Goal: Information Seeking & Learning: Learn about a topic

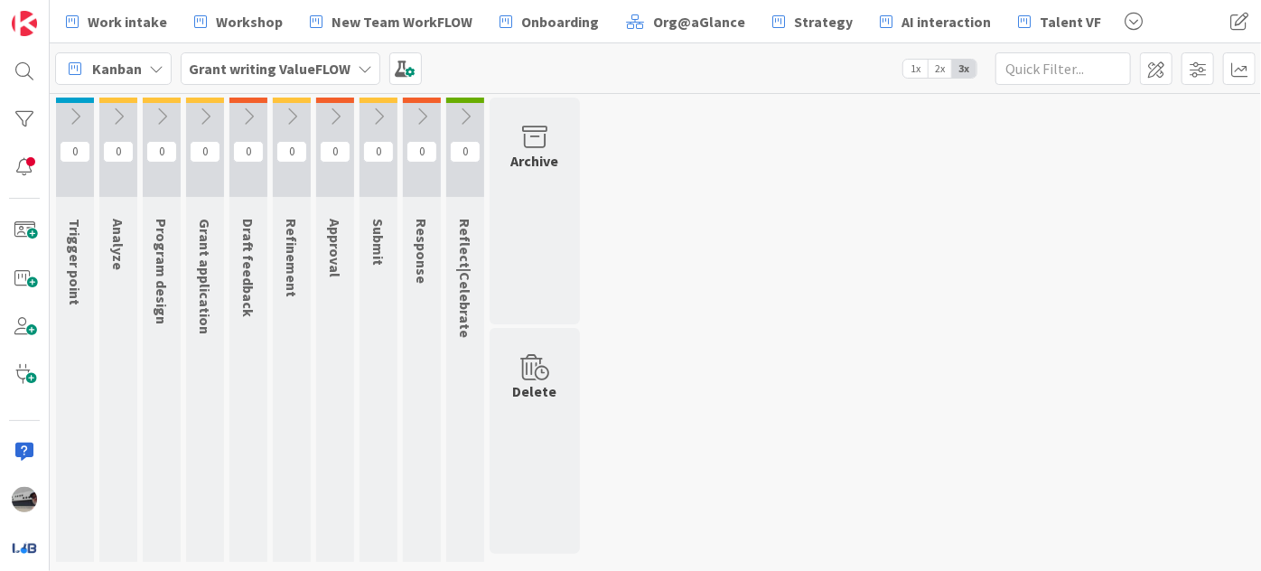
click at [76, 116] on icon at bounding box center [75, 117] width 20 height 20
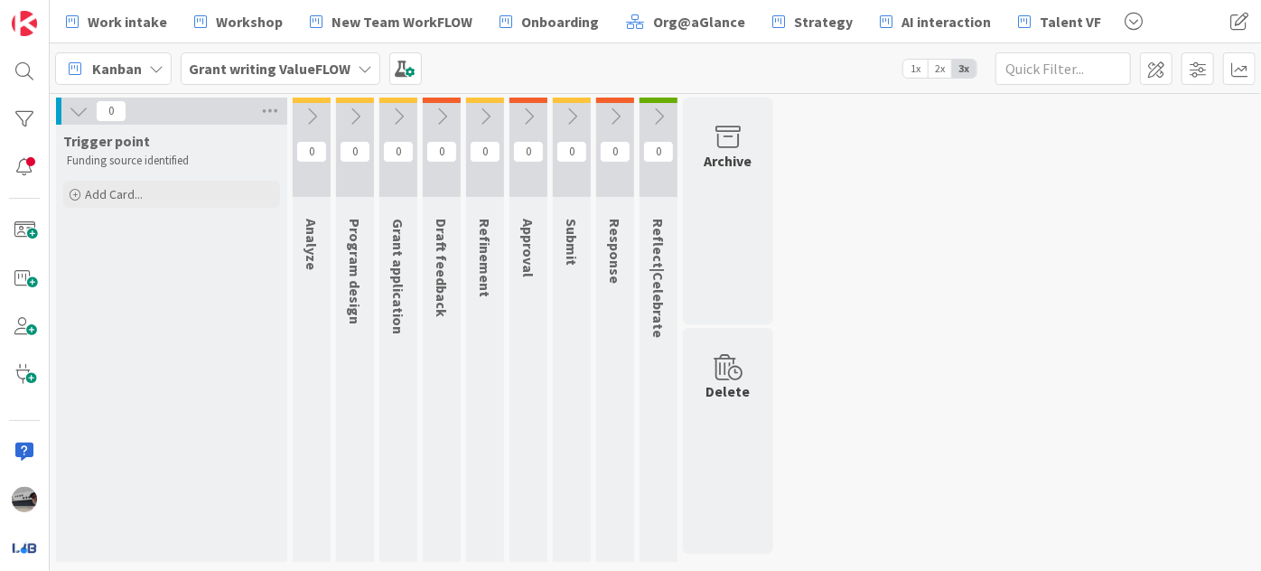
click at [72, 108] on icon at bounding box center [79, 111] width 20 height 20
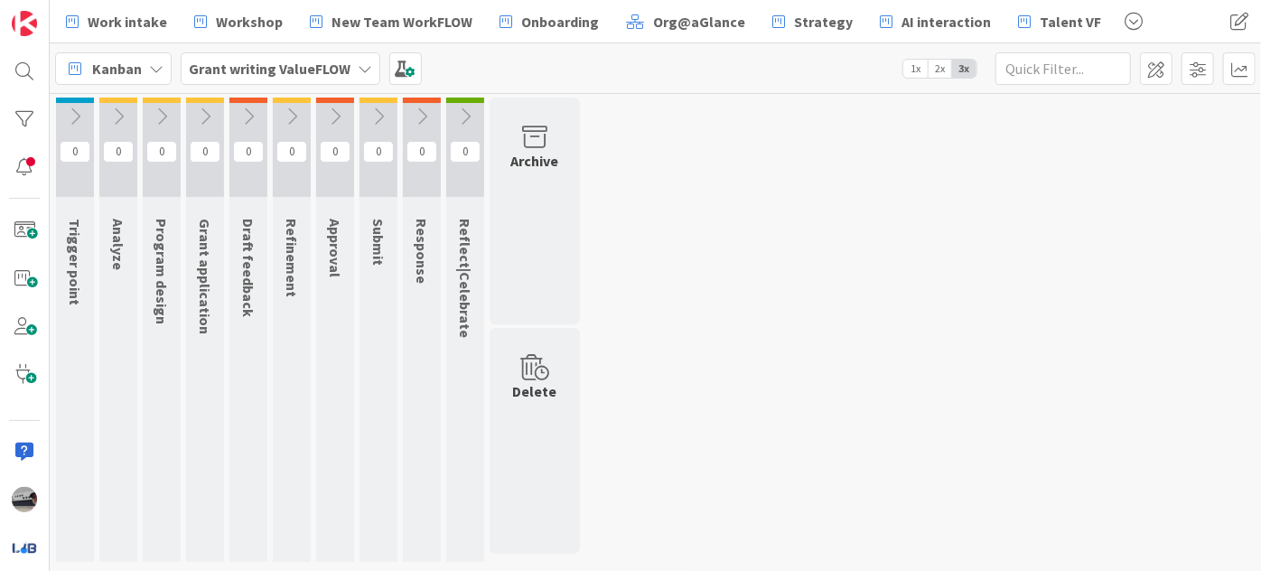
click at [117, 107] on icon at bounding box center [118, 117] width 20 height 20
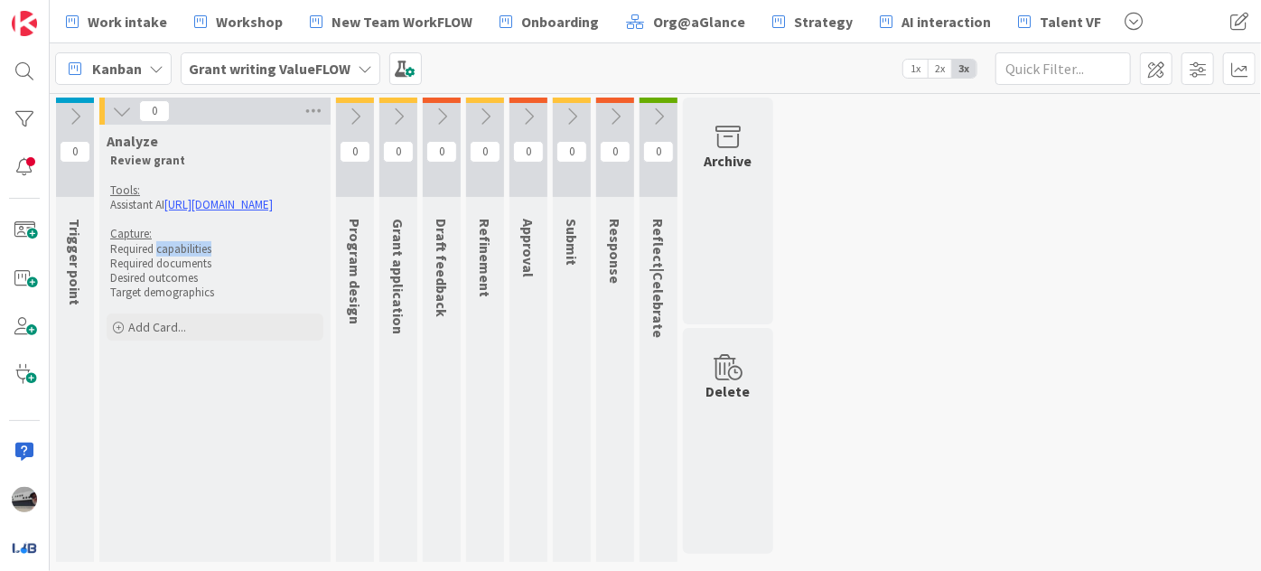
drag, startPoint x: 225, startPoint y: 259, endPoint x: 159, endPoint y: 264, distance: 66.1
click at [159, 257] on p "Required capabilities" at bounding box center [215, 249] width 210 height 14
click at [192, 271] on p "Required documents" at bounding box center [215, 264] width 210 height 14
click at [183, 300] on p "Target demographics" at bounding box center [215, 292] width 210 height 14
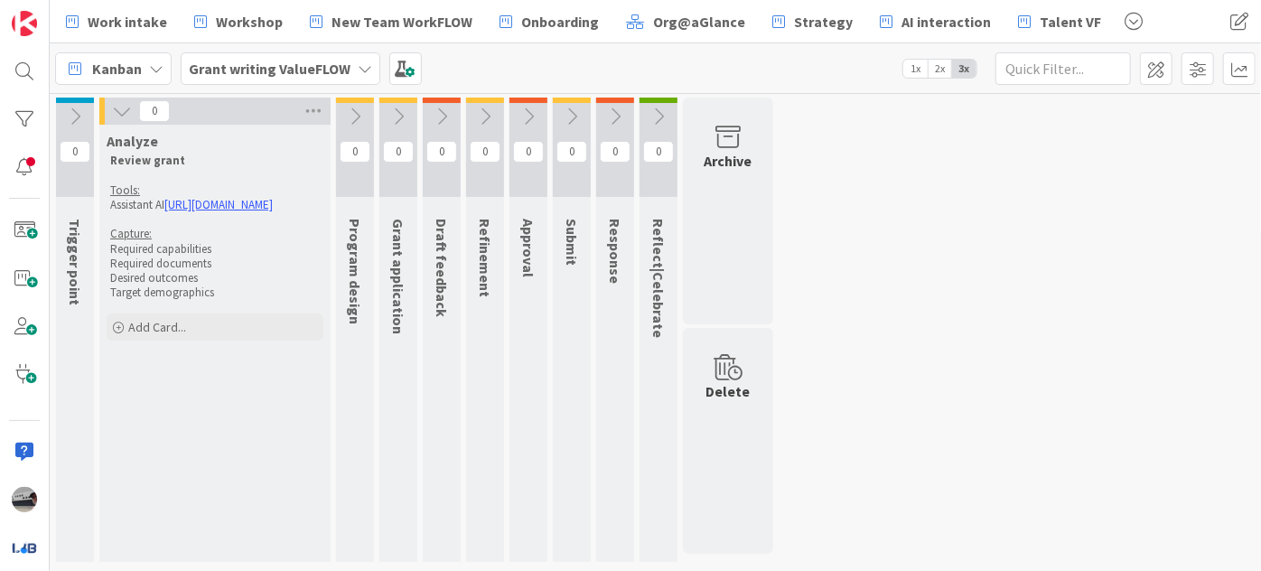
click at [122, 108] on icon at bounding box center [122, 111] width 20 height 20
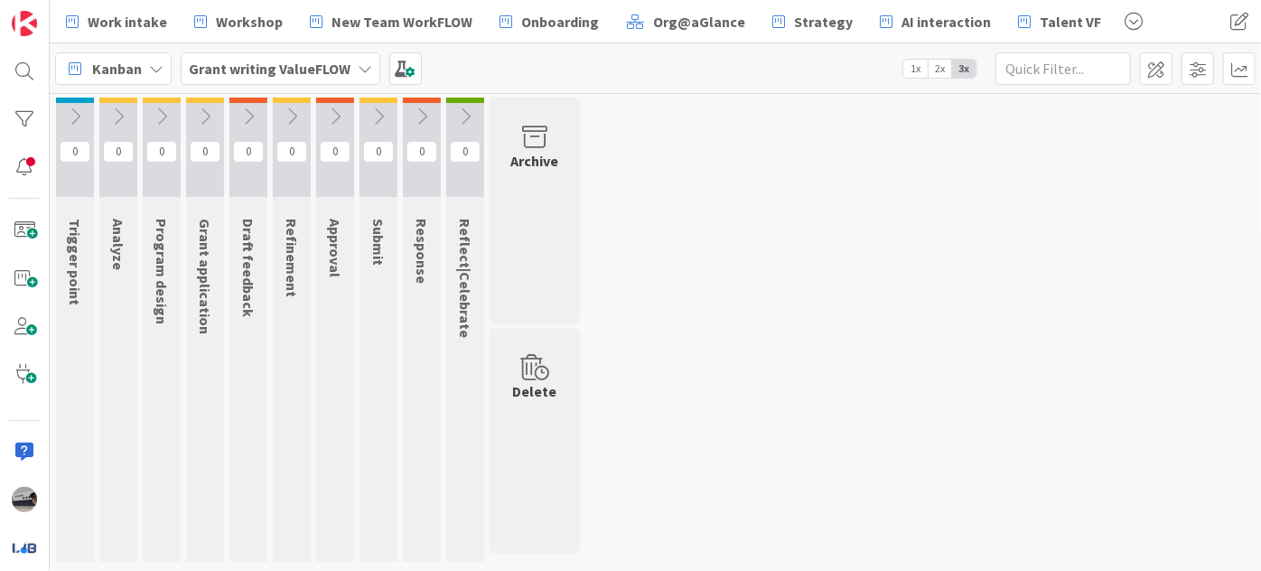
click at [162, 111] on icon at bounding box center [162, 117] width 20 height 20
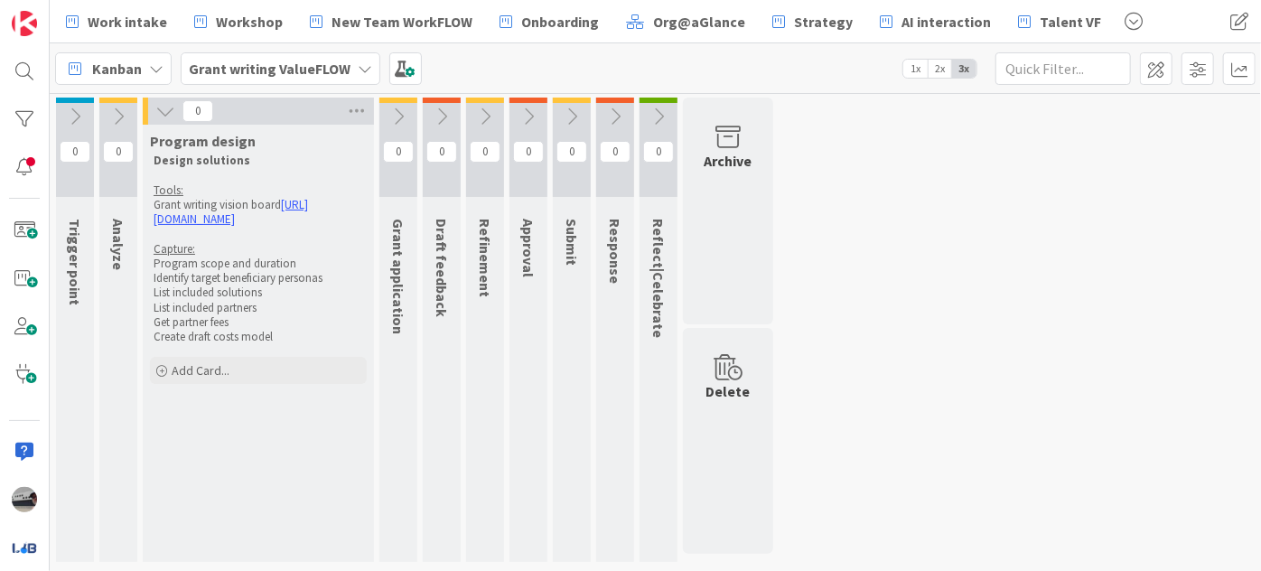
click at [113, 115] on icon at bounding box center [118, 117] width 20 height 20
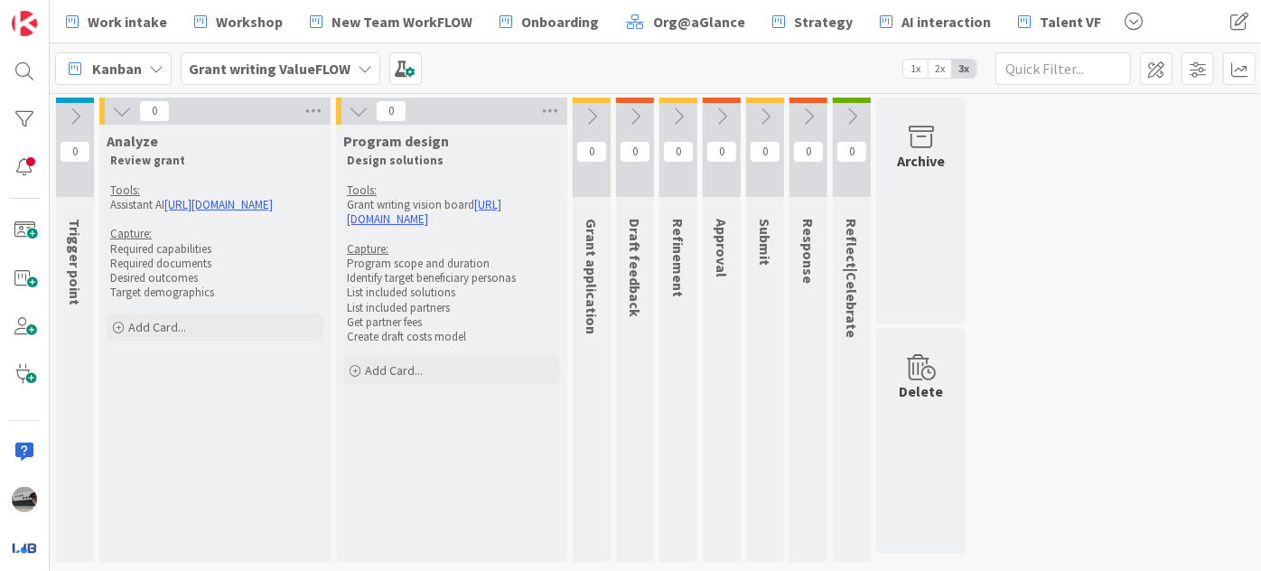
click at [117, 105] on icon at bounding box center [122, 111] width 20 height 20
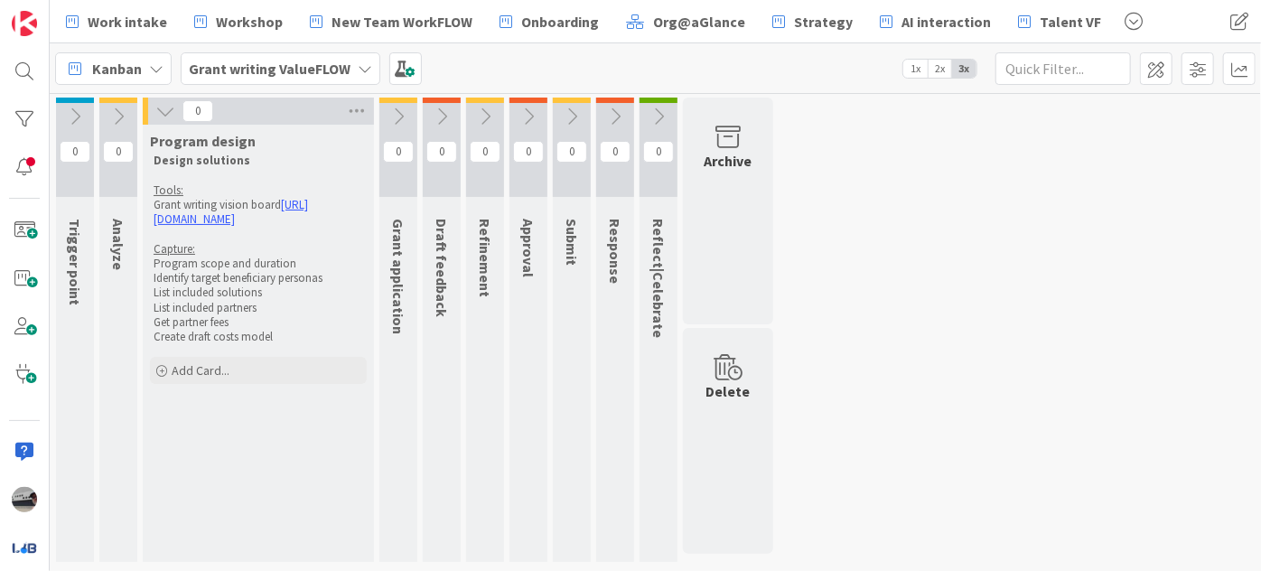
click at [168, 108] on icon at bounding box center [165, 111] width 20 height 20
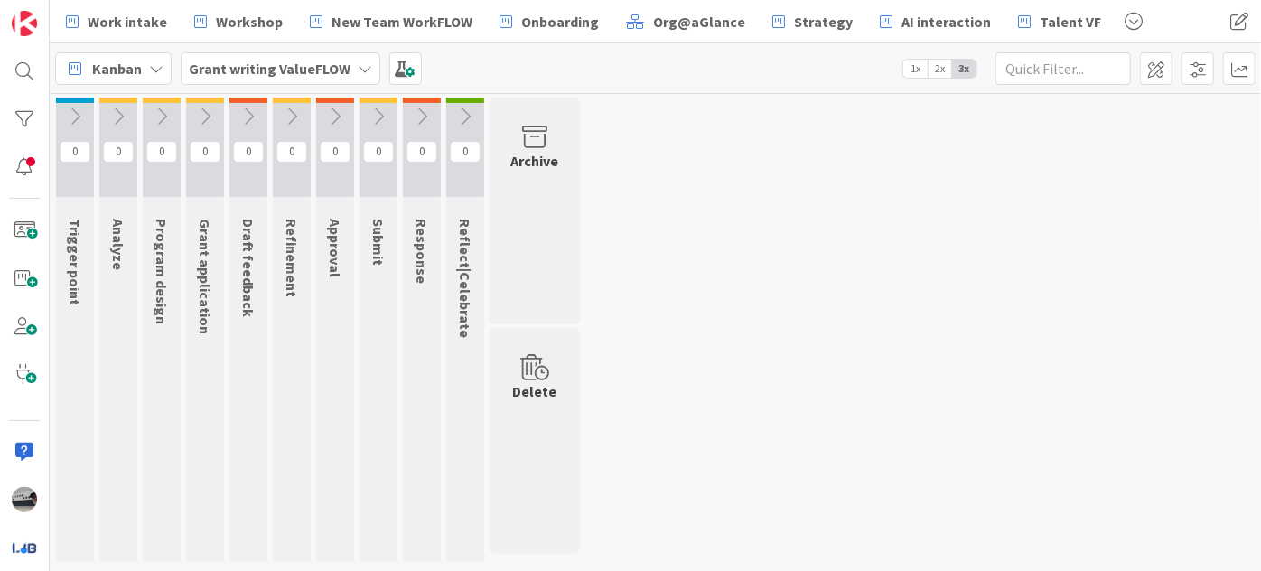
click at [159, 119] on icon at bounding box center [162, 117] width 20 height 20
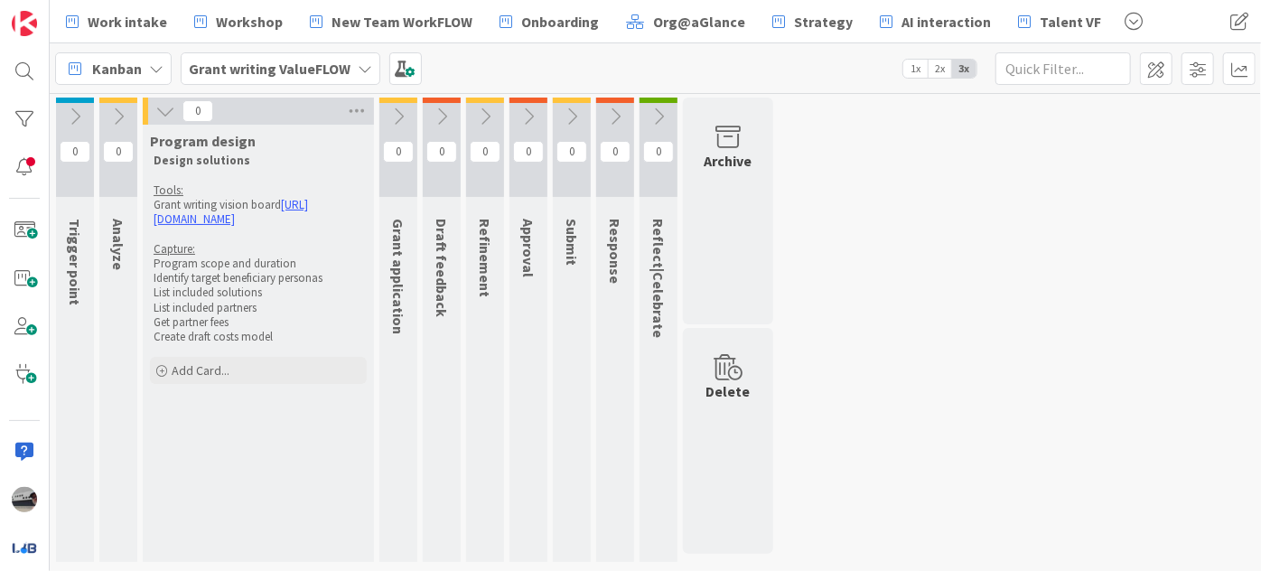
click at [401, 108] on icon at bounding box center [398, 117] width 20 height 20
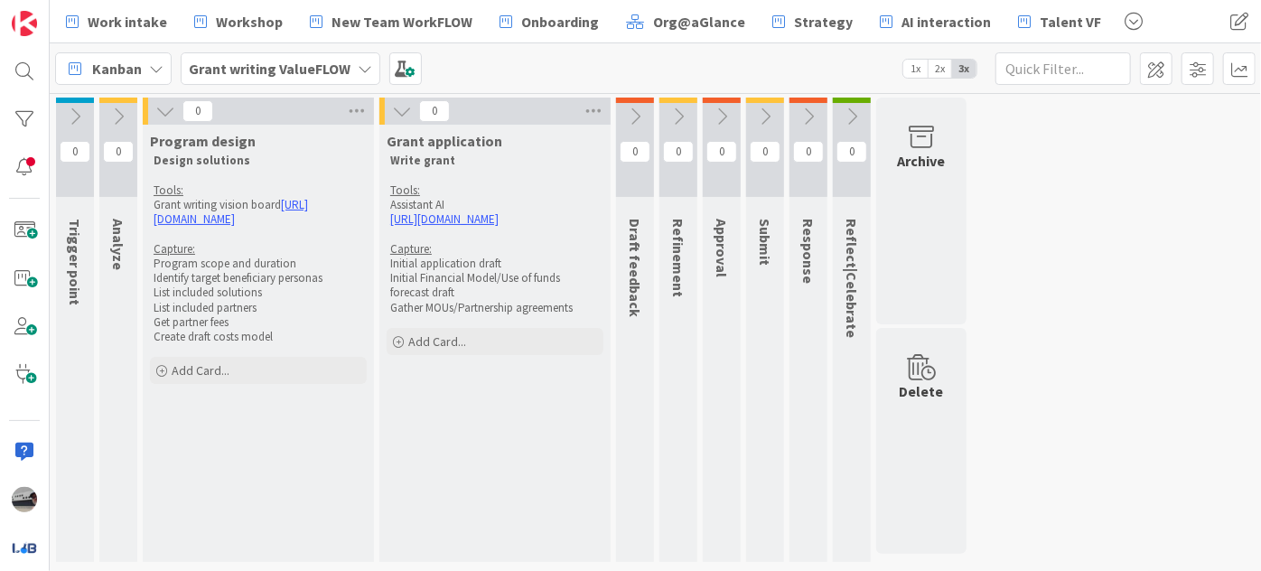
click at [161, 112] on icon at bounding box center [165, 111] width 20 height 20
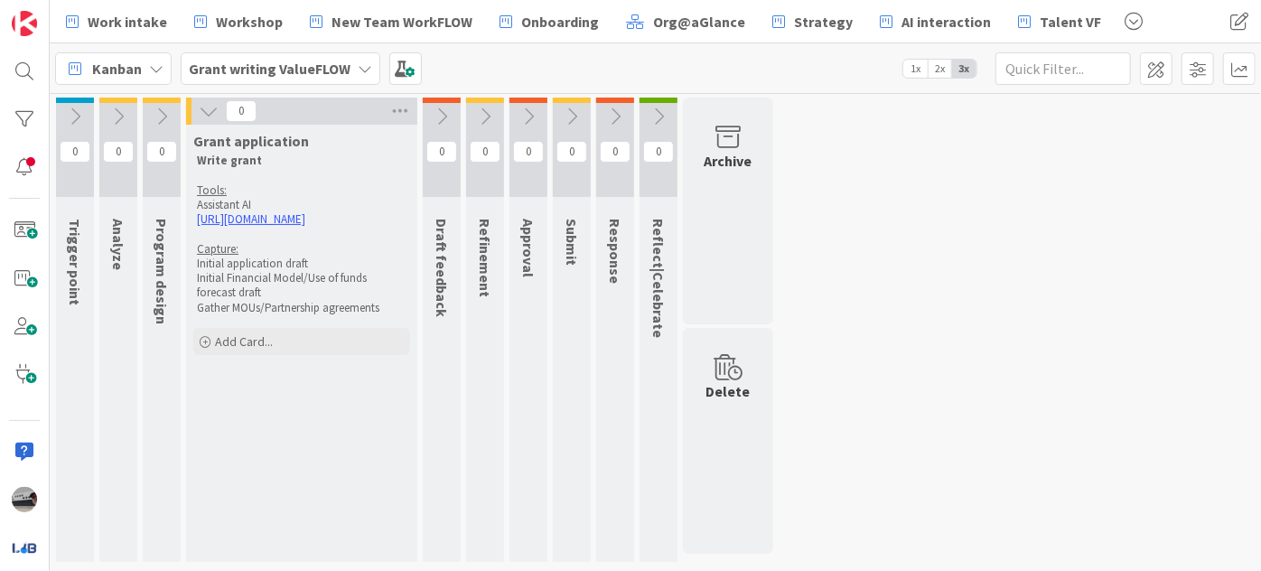
click at [166, 109] on icon at bounding box center [162, 117] width 20 height 20
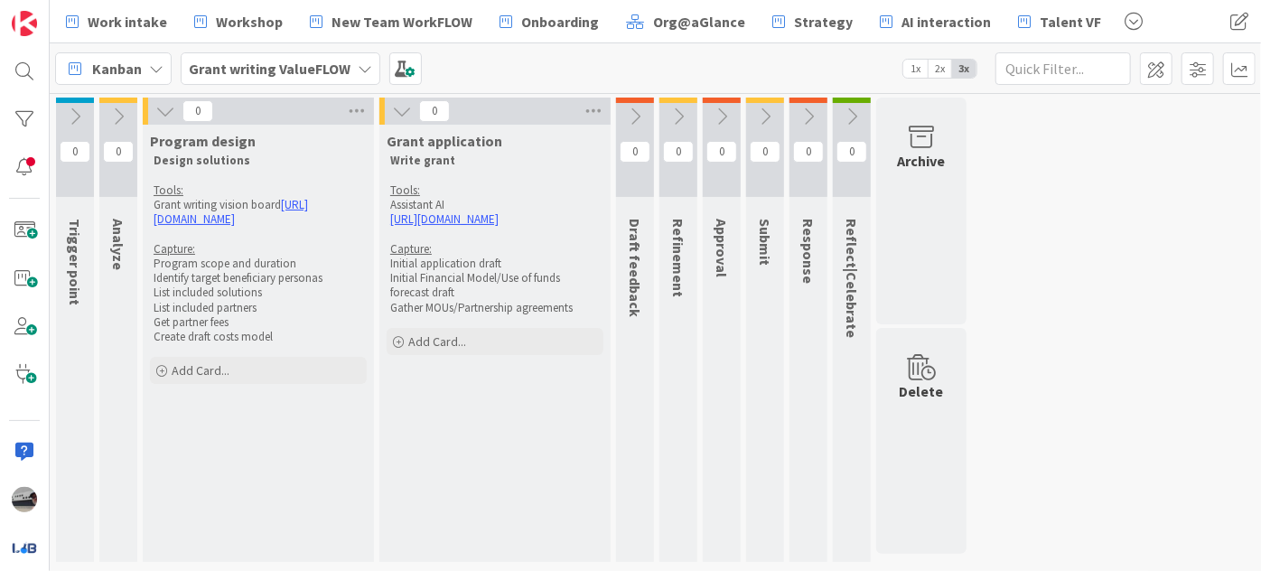
click at [172, 102] on icon at bounding box center [165, 111] width 20 height 20
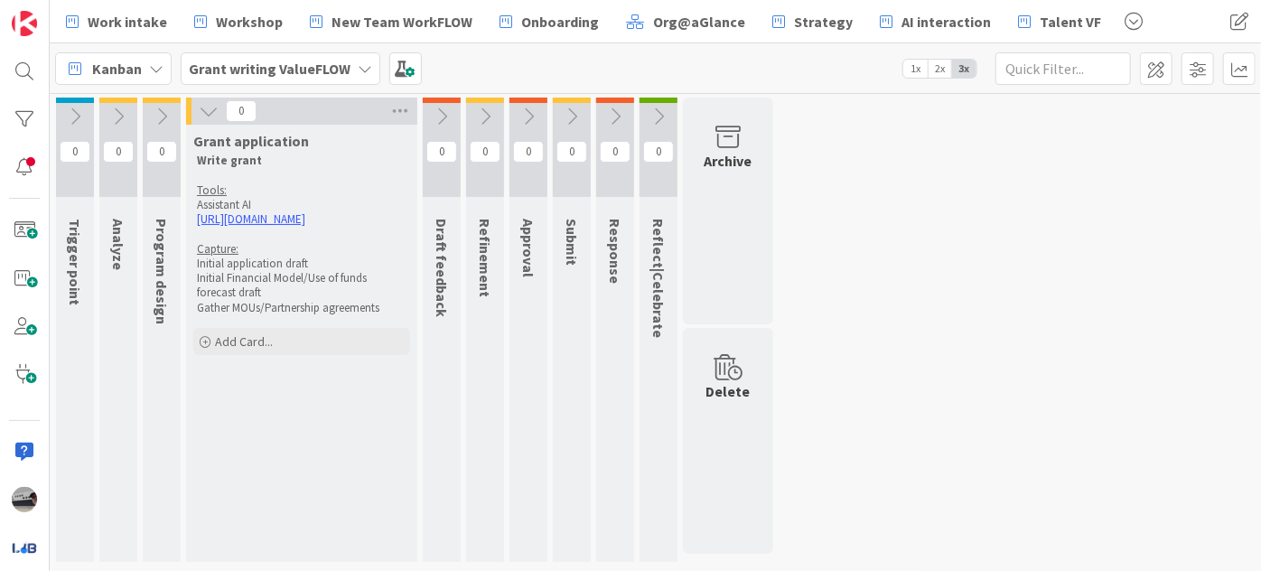
click at [210, 102] on icon at bounding box center [209, 111] width 20 height 20
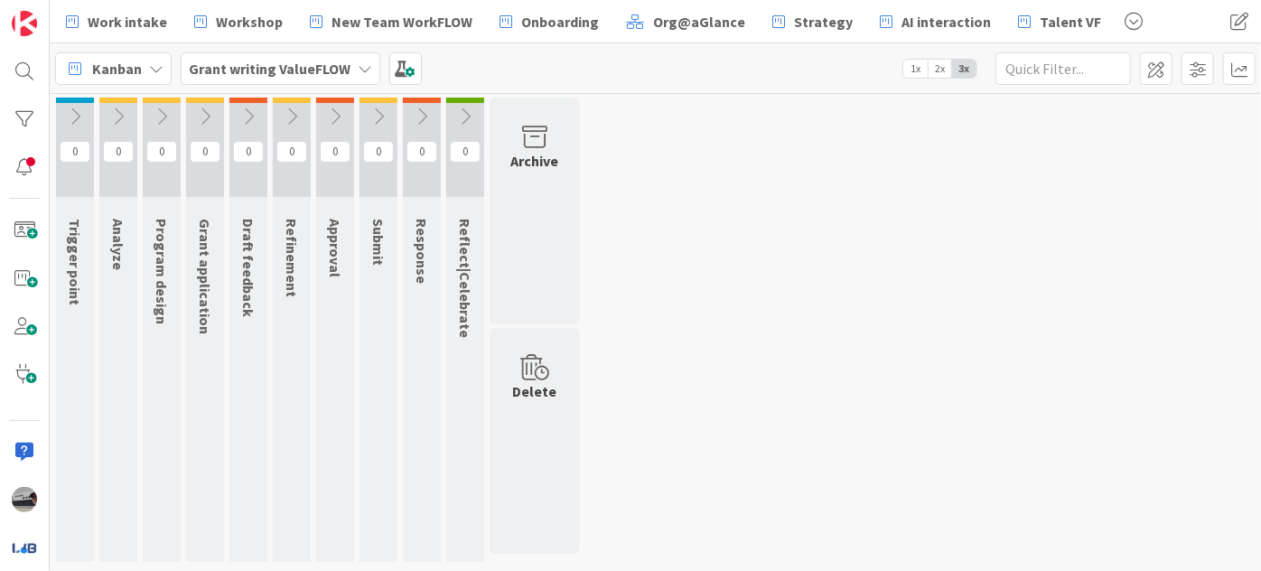
click at [210, 103] on button at bounding box center [205, 116] width 38 height 27
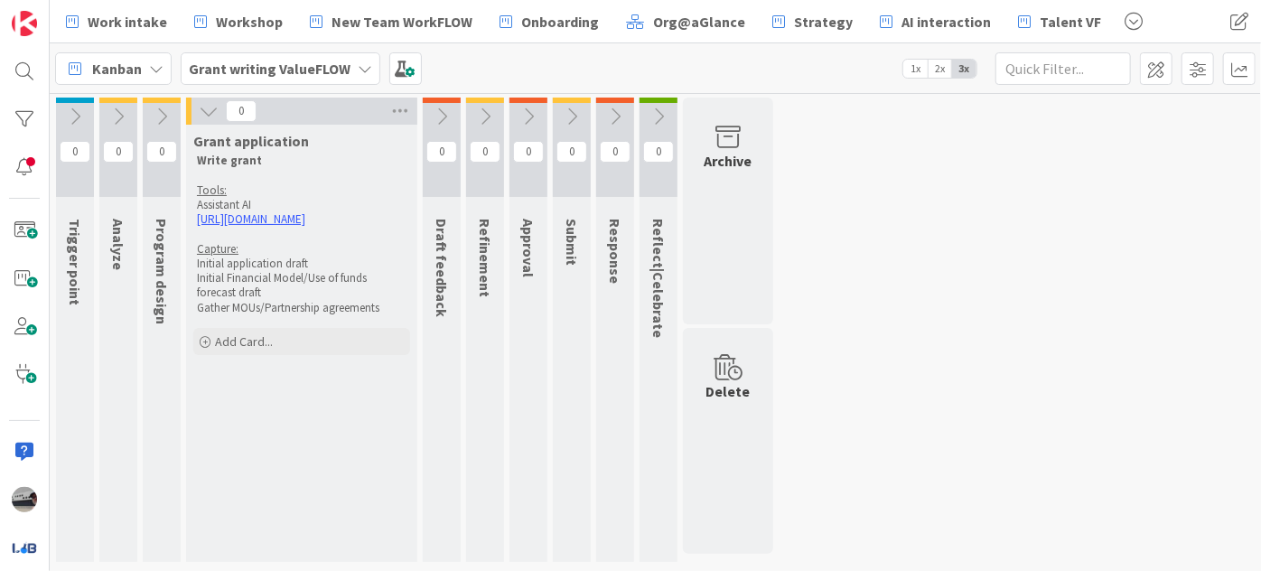
click at [442, 115] on icon at bounding box center [442, 117] width 20 height 20
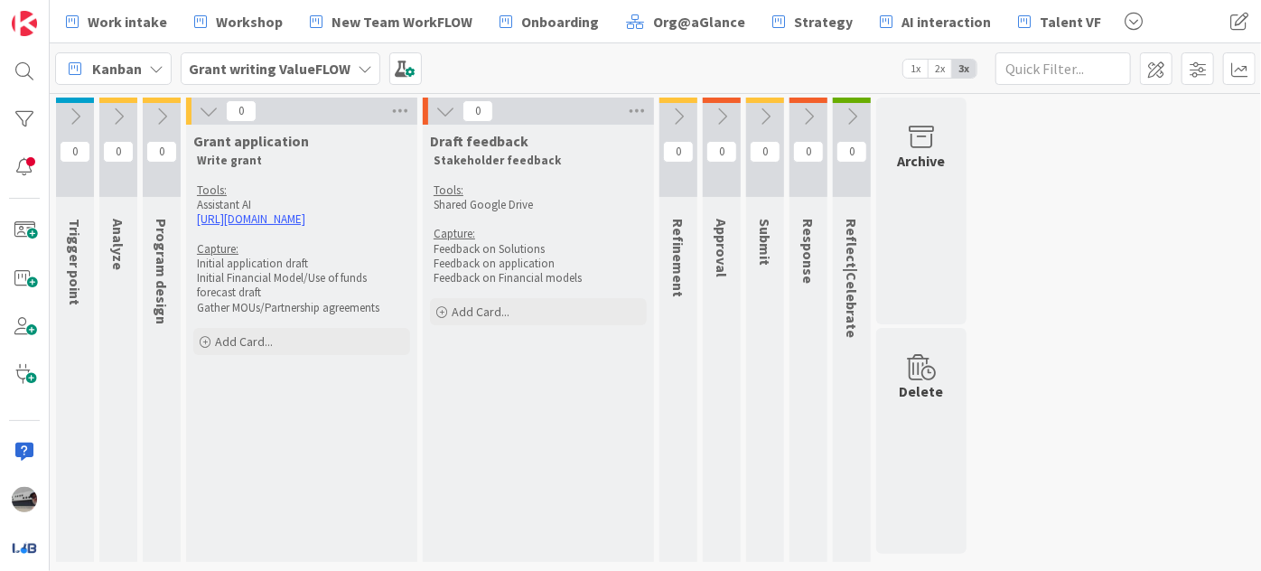
click at [679, 114] on icon at bounding box center [679, 117] width 20 height 20
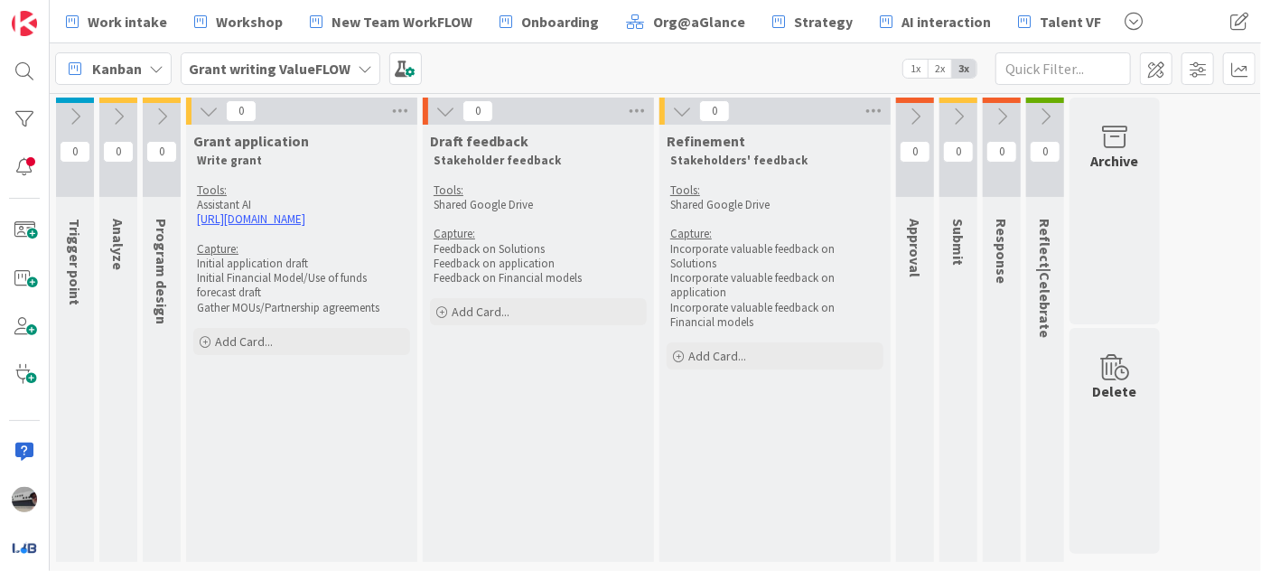
click at [922, 107] on icon at bounding box center [915, 117] width 20 height 20
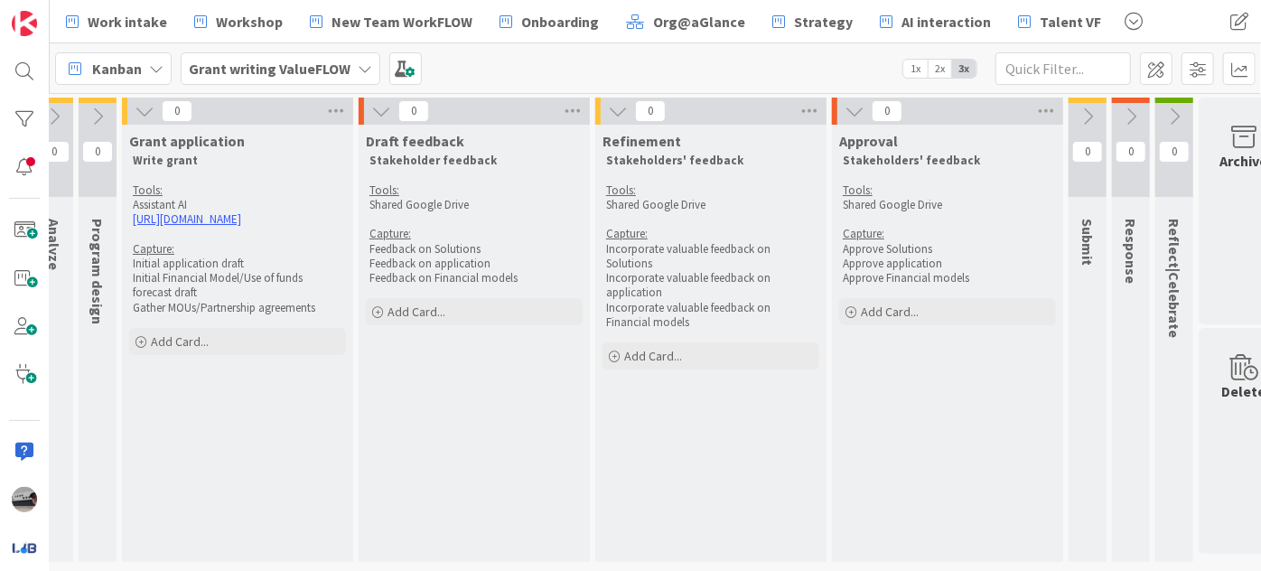
scroll to position [0, 110]
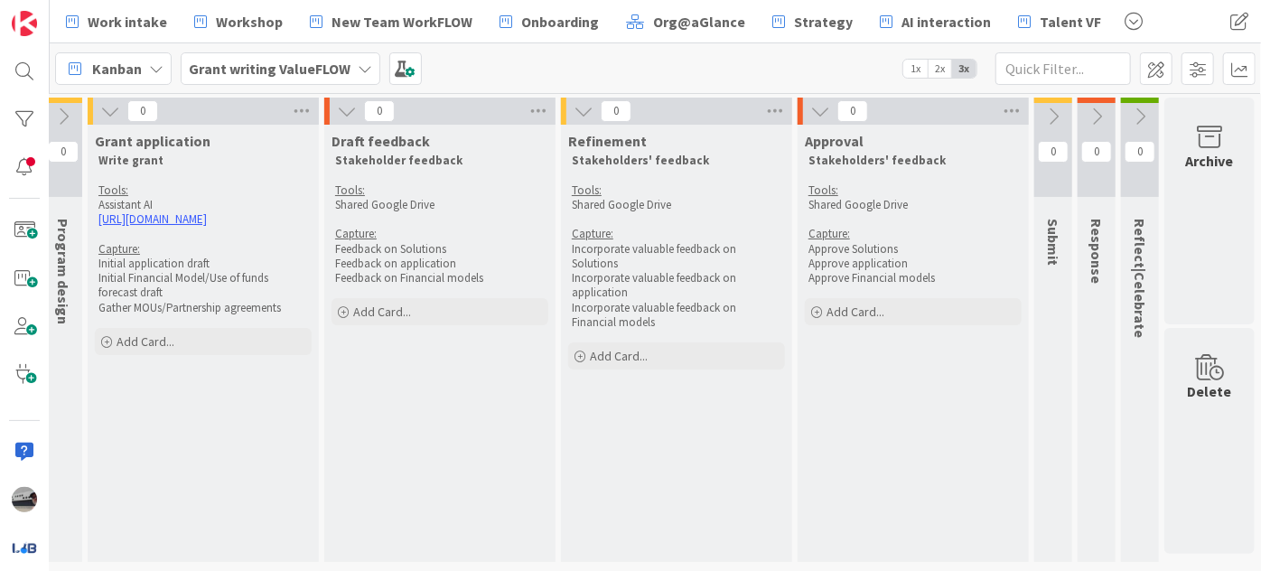
click at [1044, 113] on icon at bounding box center [1054, 117] width 20 height 20
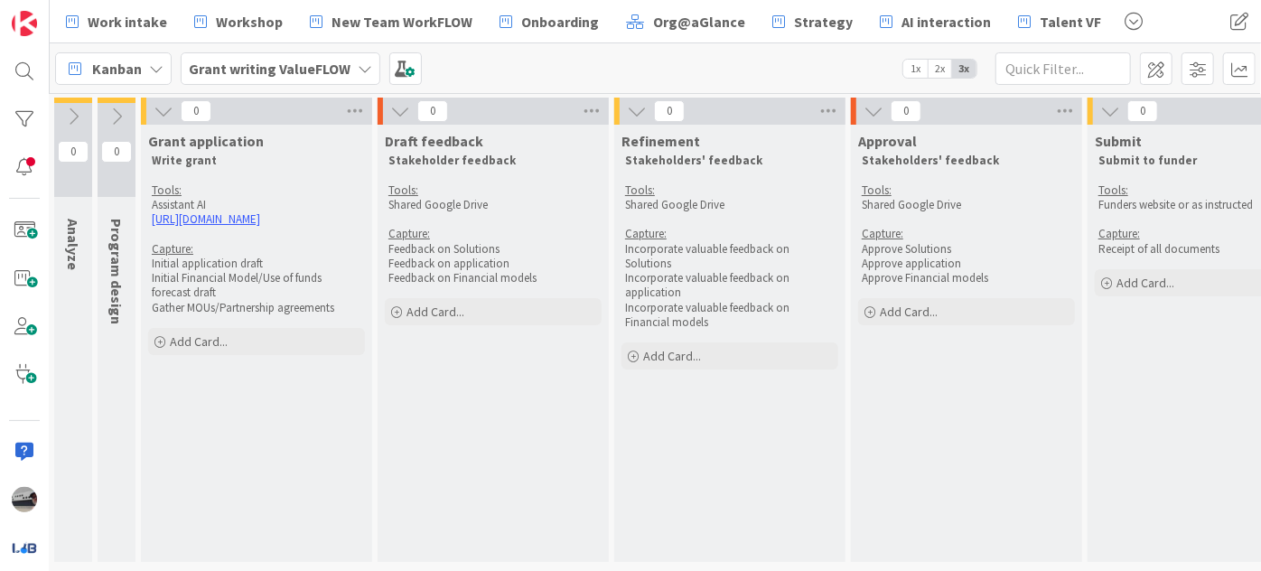
scroll to position [0, 0]
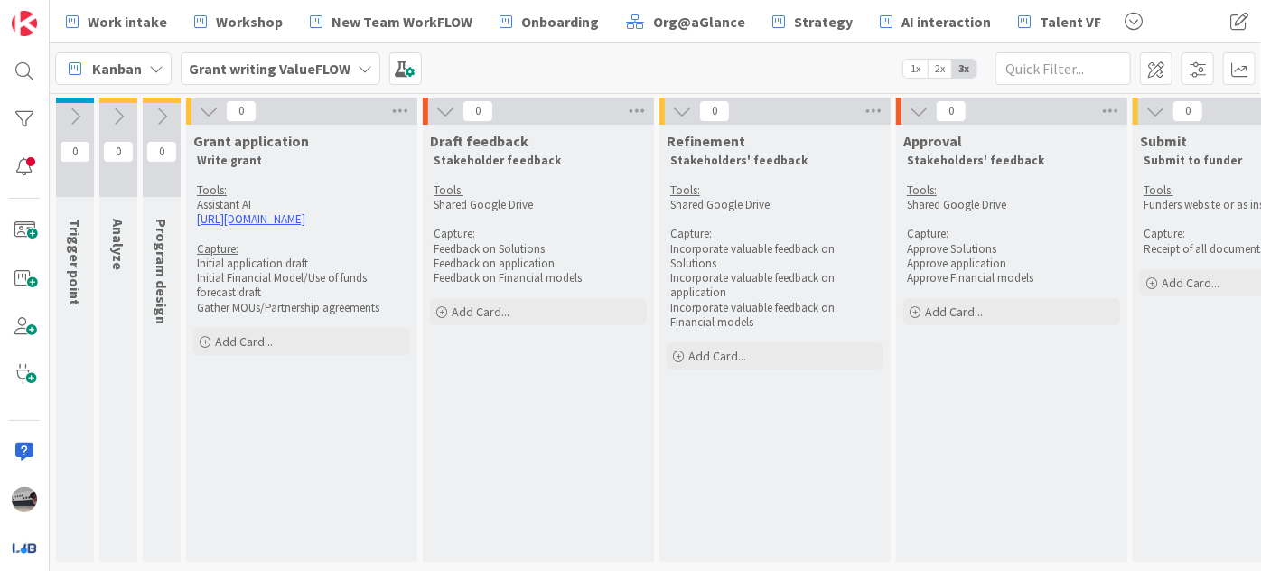
click at [126, 117] on icon at bounding box center [118, 117] width 20 height 20
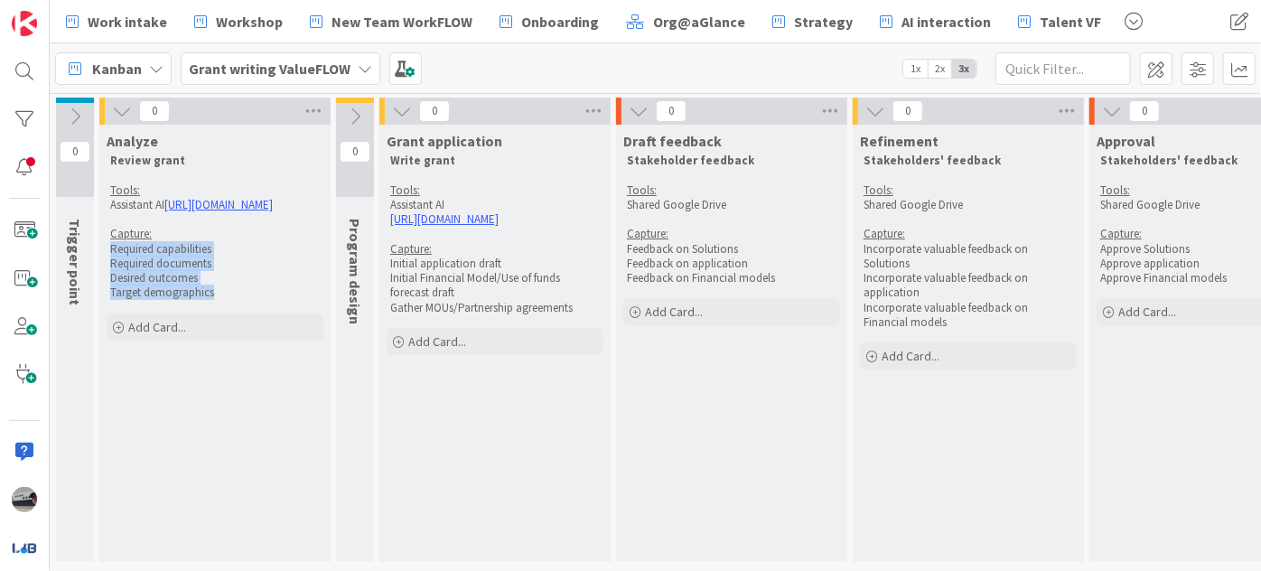
drag, startPoint x: 185, startPoint y: 297, endPoint x: 109, endPoint y: 256, distance: 86.5
click at [109, 256] on div "Review grant Tools: Assistant AI [URL][DOMAIN_NAME] Capture: Required capabilit…" at bounding box center [215, 227] width 217 height 154
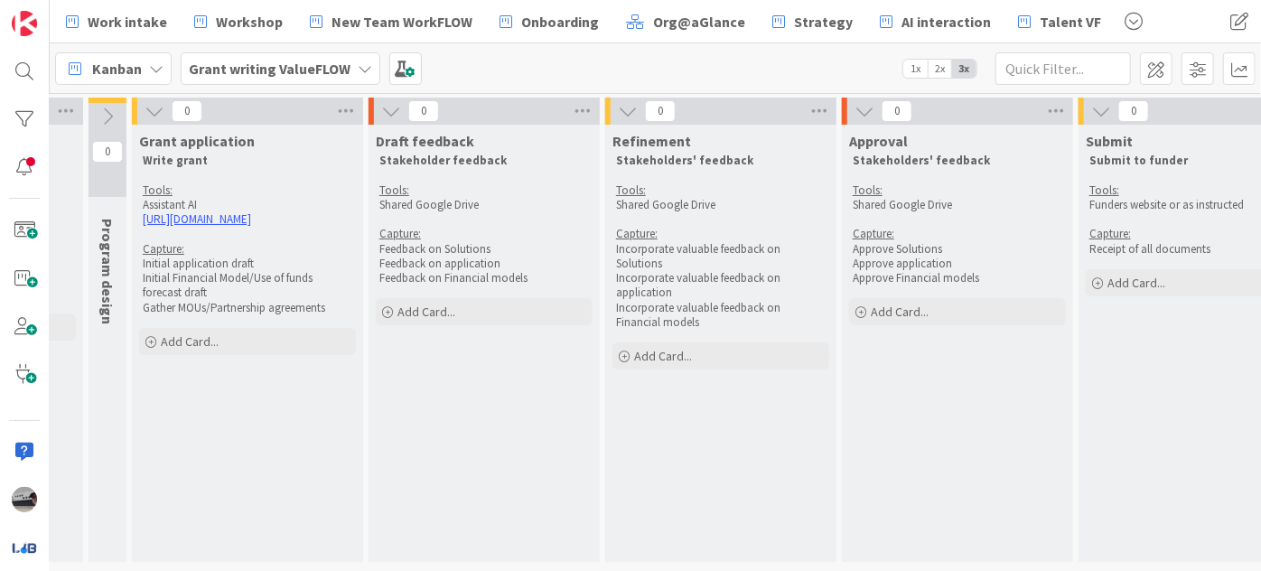
scroll to position [0, 497]
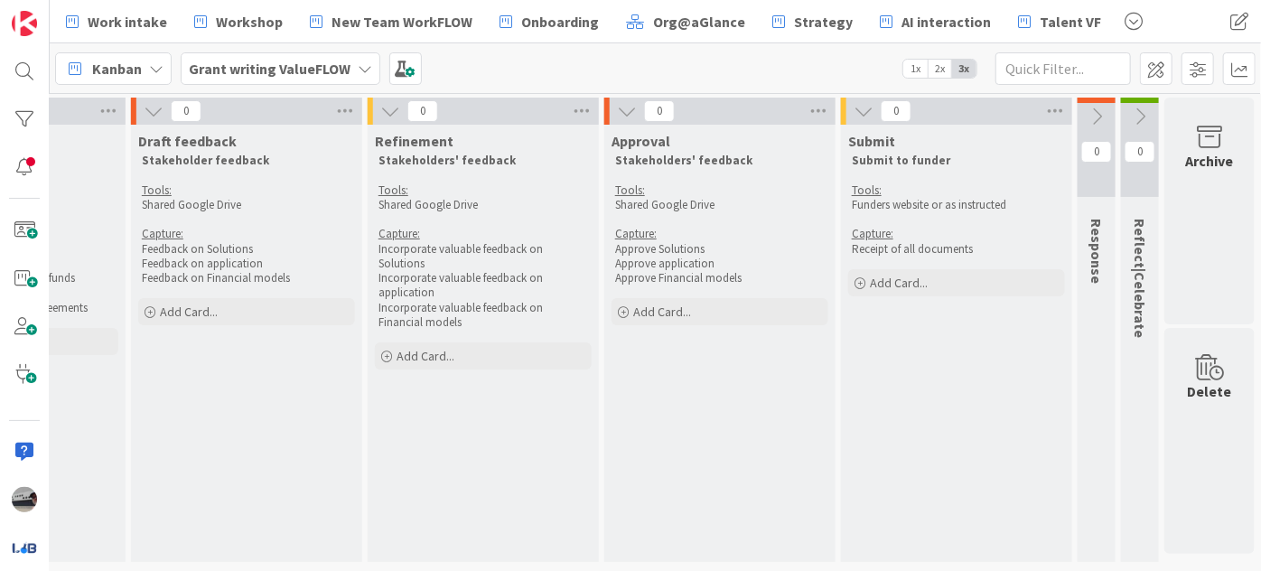
click at [1092, 112] on icon at bounding box center [1097, 117] width 20 height 20
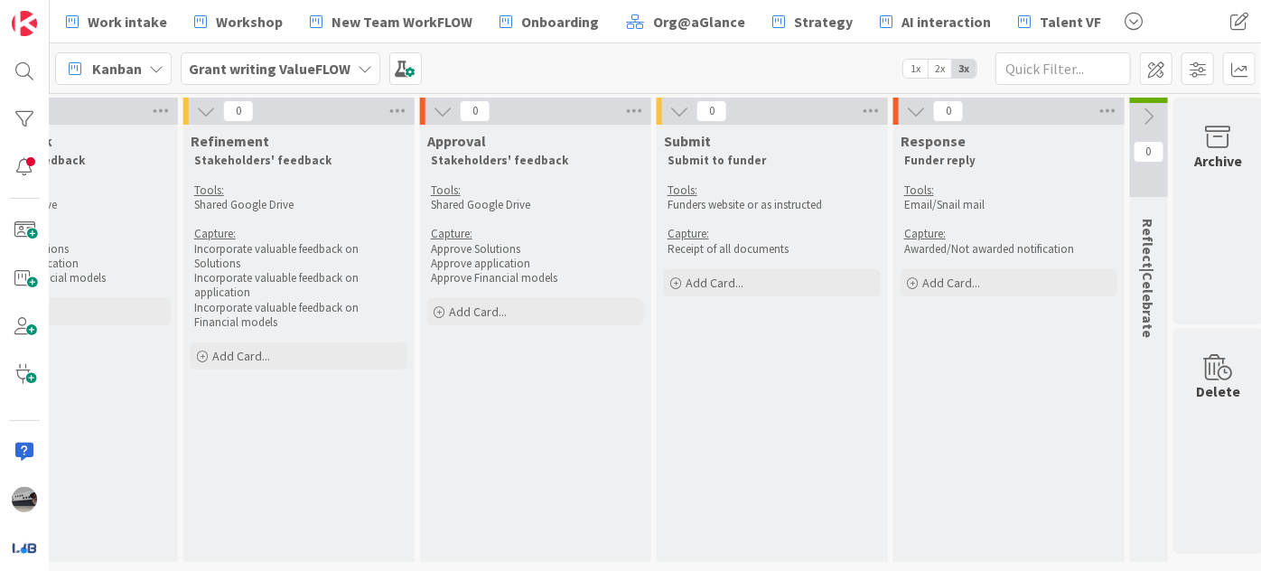
scroll to position [0, 690]
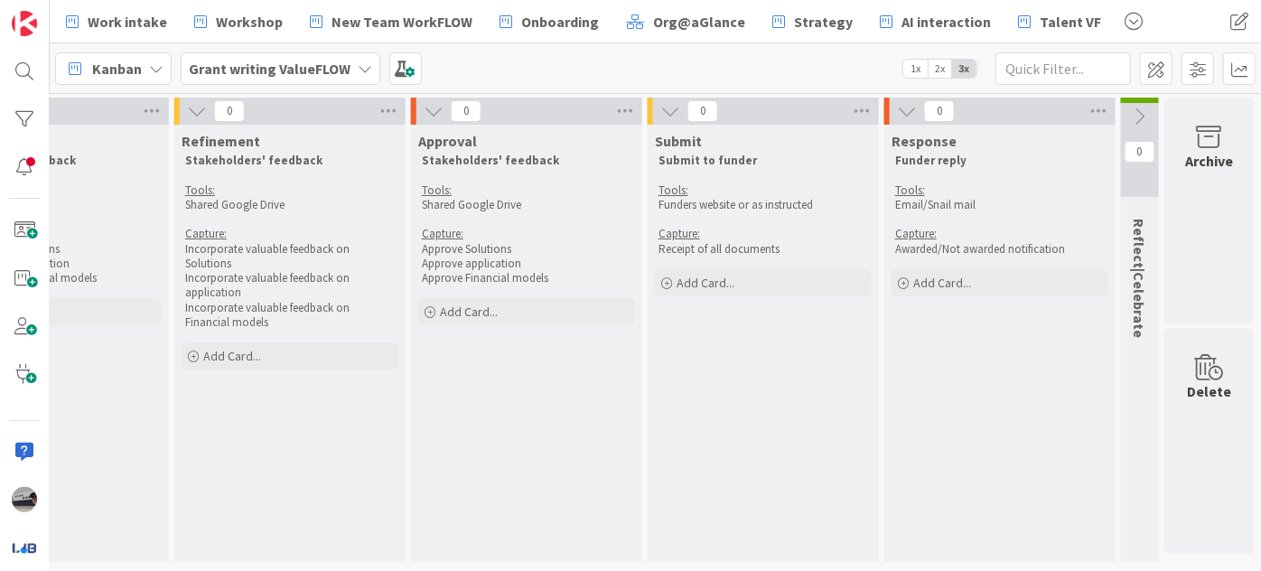
click at [1130, 107] on icon at bounding box center [1140, 117] width 20 height 20
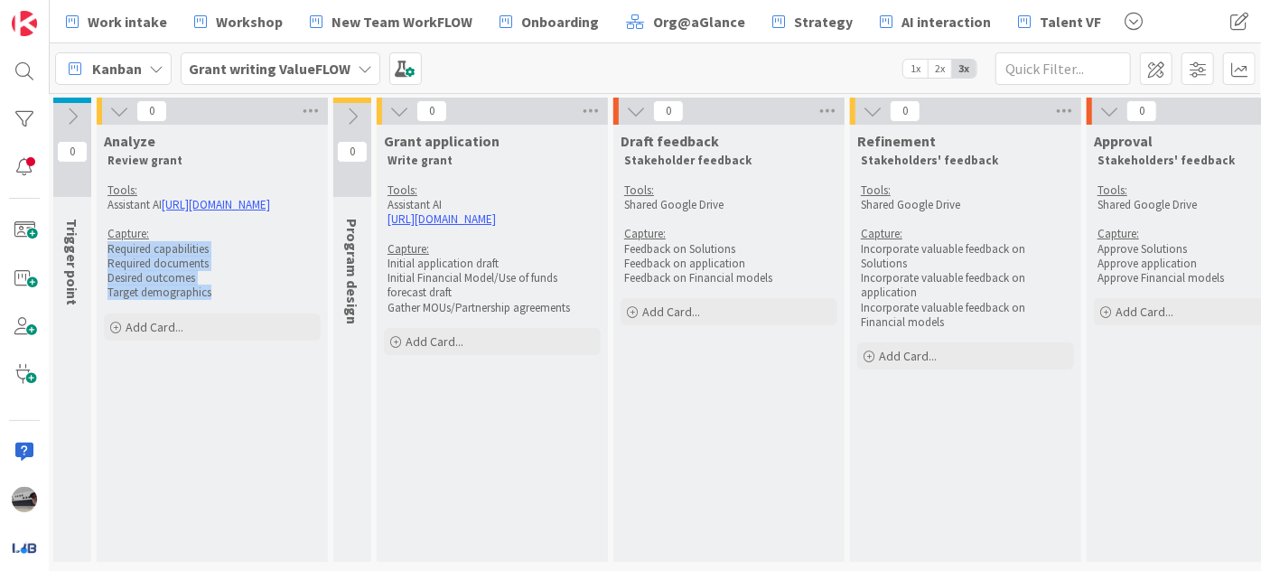
scroll to position [0, 0]
click at [286, 285] on p "Desired outcomes" at bounding box center [215, 278] width 210 height 14
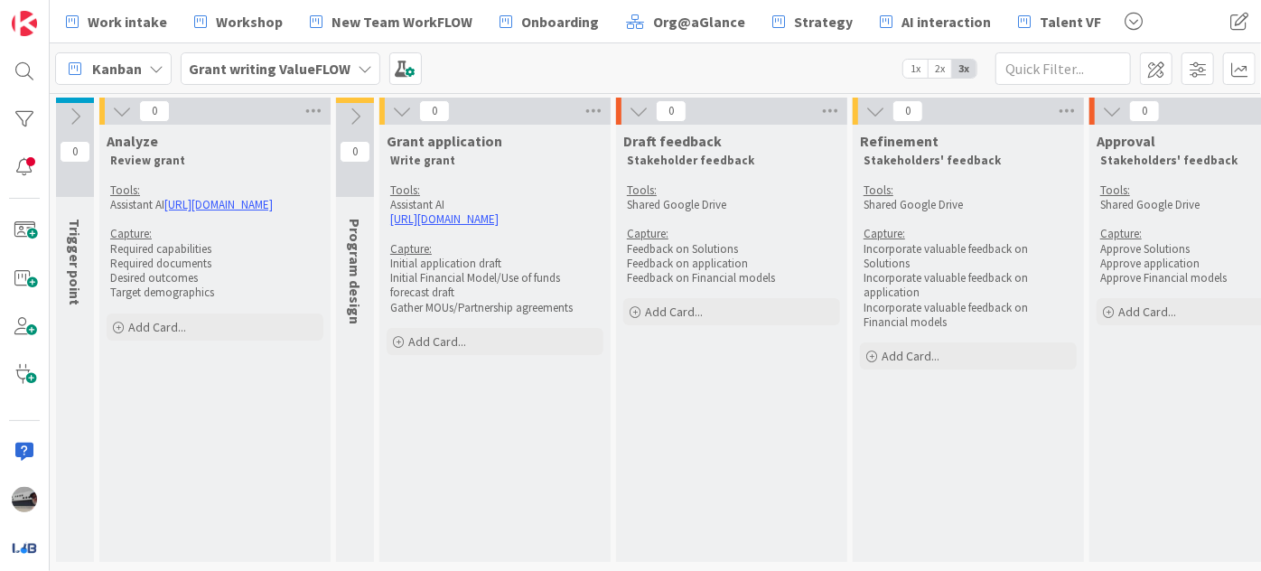
click at [126, 107] on icon at bounding box center [122, 111] width 20 height 20
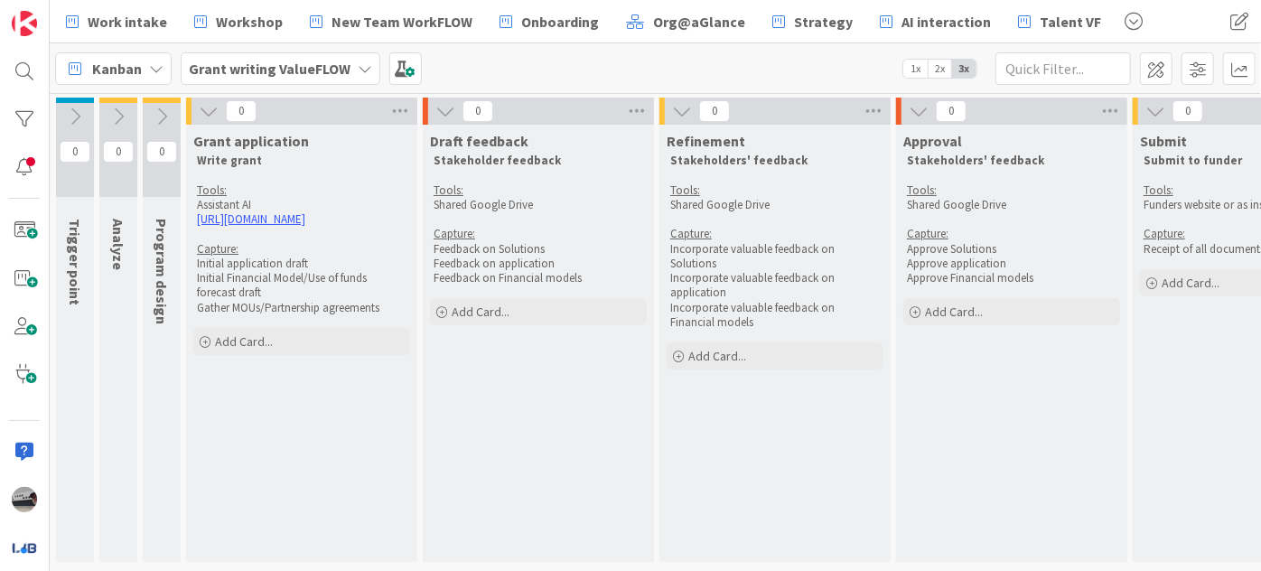
click at [208, 112] on icon at bounding box center [209, 111] width 20 height 20
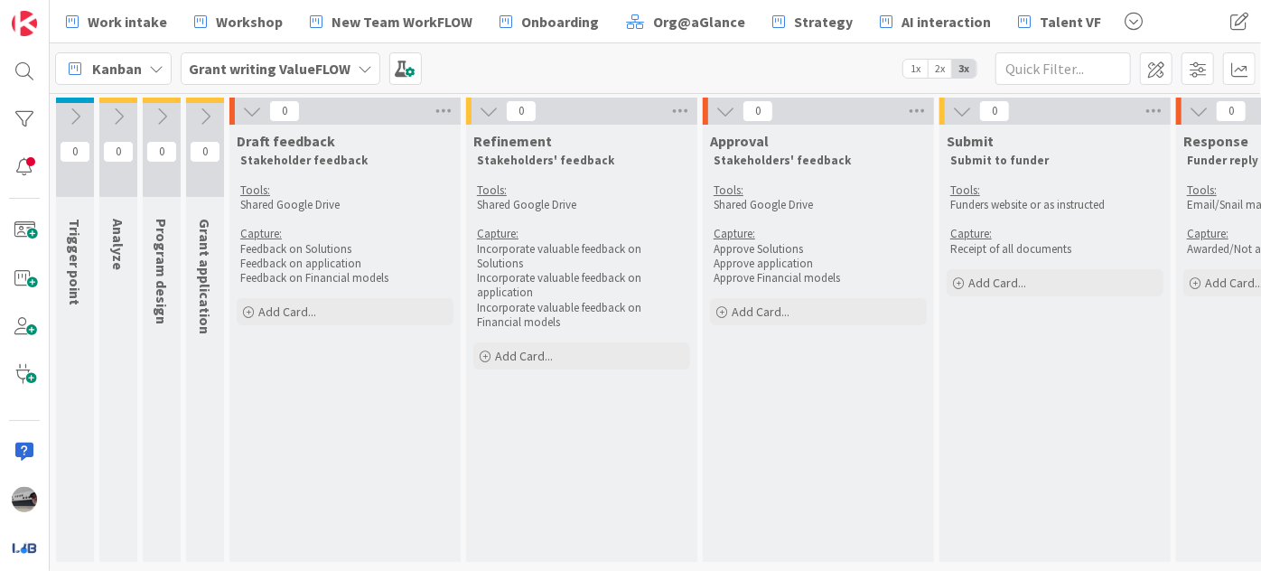
click at [249, 115] on icon at bounding box center [252, 111] width 20 height 20
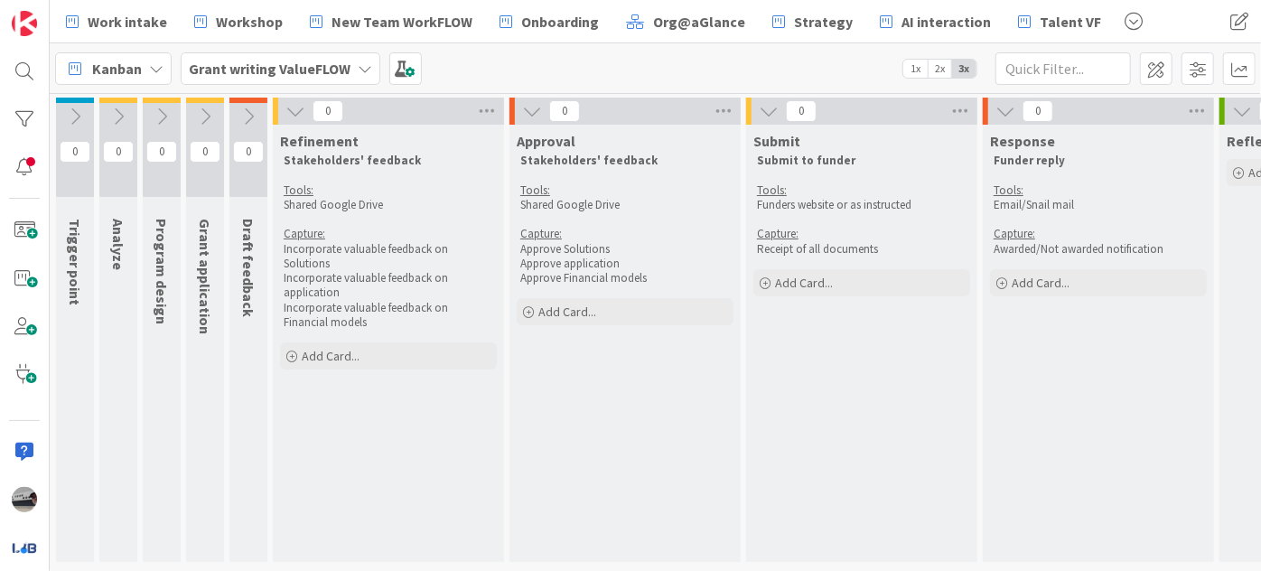
click at [301, 112] on icon at bounding box center [295, 111] width 20 height 20
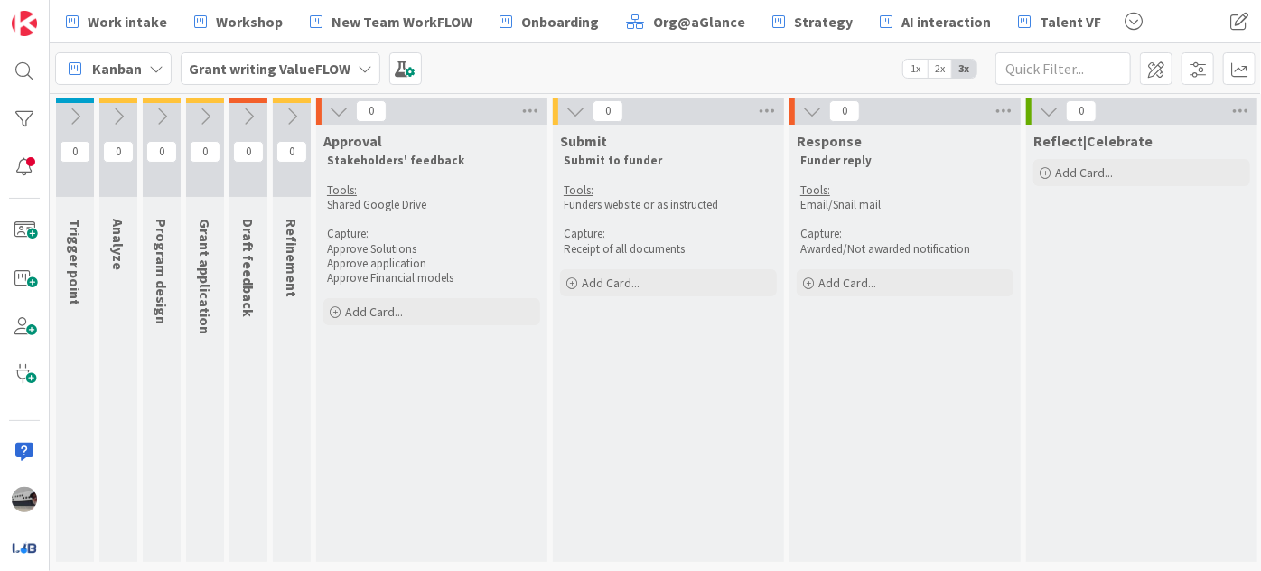
click at [334, 112] on icon at bounding box center [339, 111] width 20 height 20
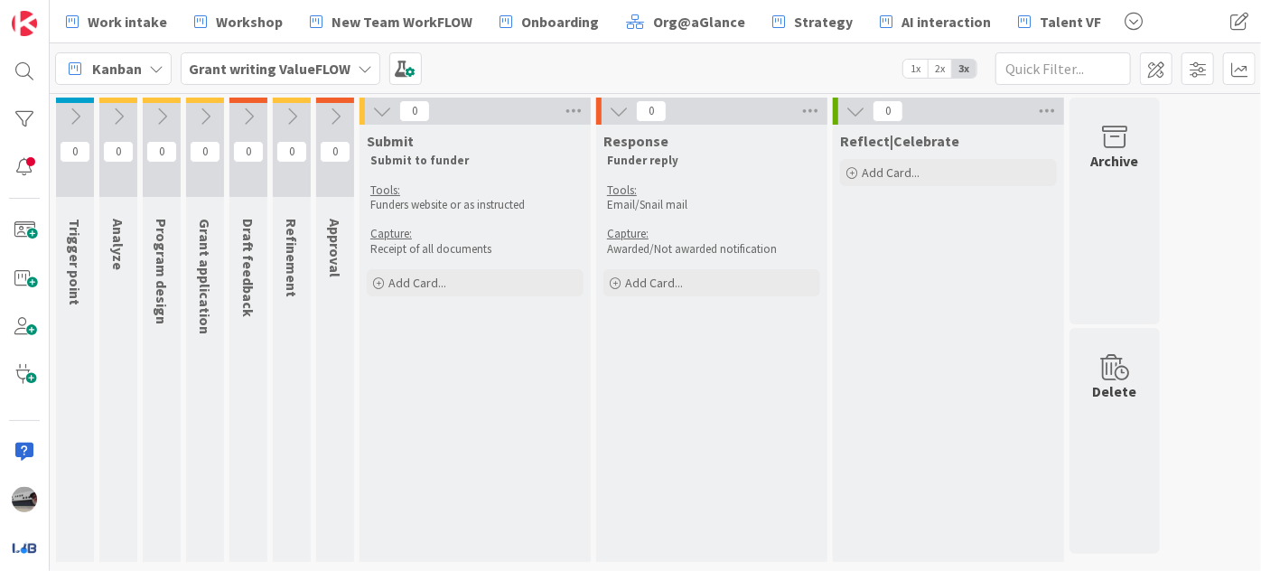
click at [383, 108] on icon at bounding box center [382, 111] width 20 height 20
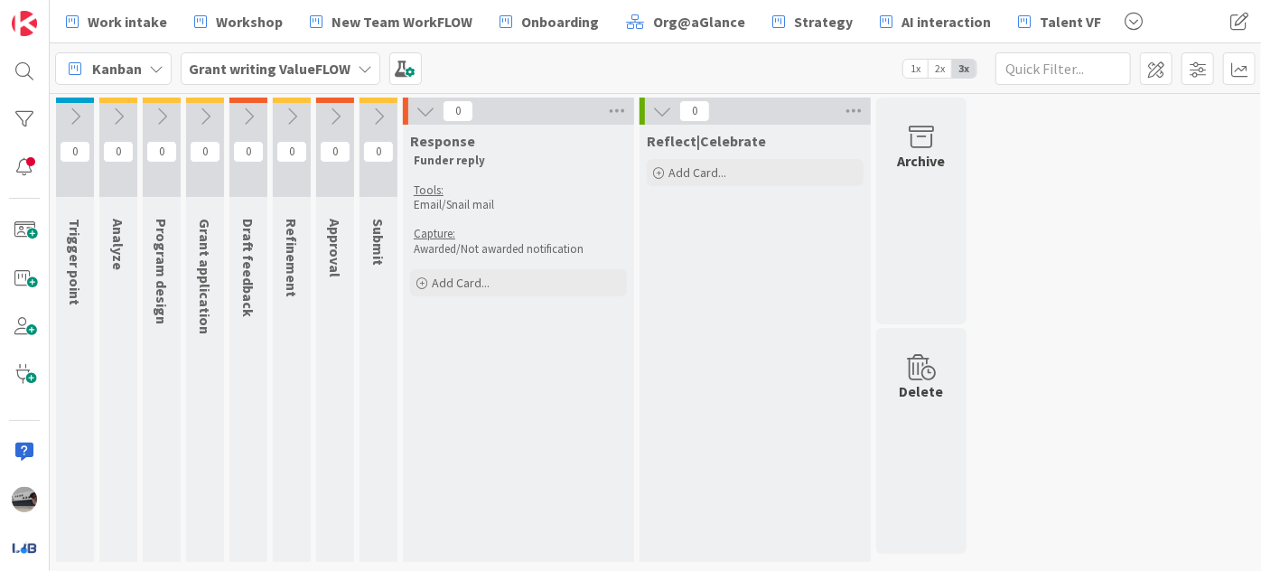
click at [427, 110] on icon at bounding box center [426, 111] width 20 height 20
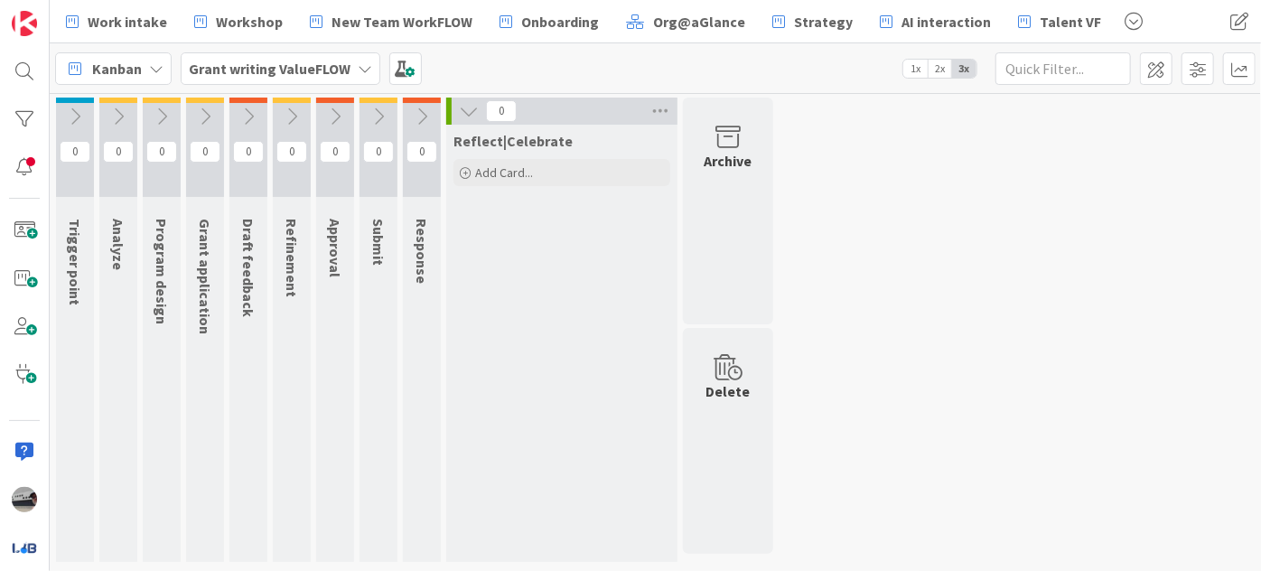
click at [466, 108] on icon at bounding box center [469, 111] width 20 height 20
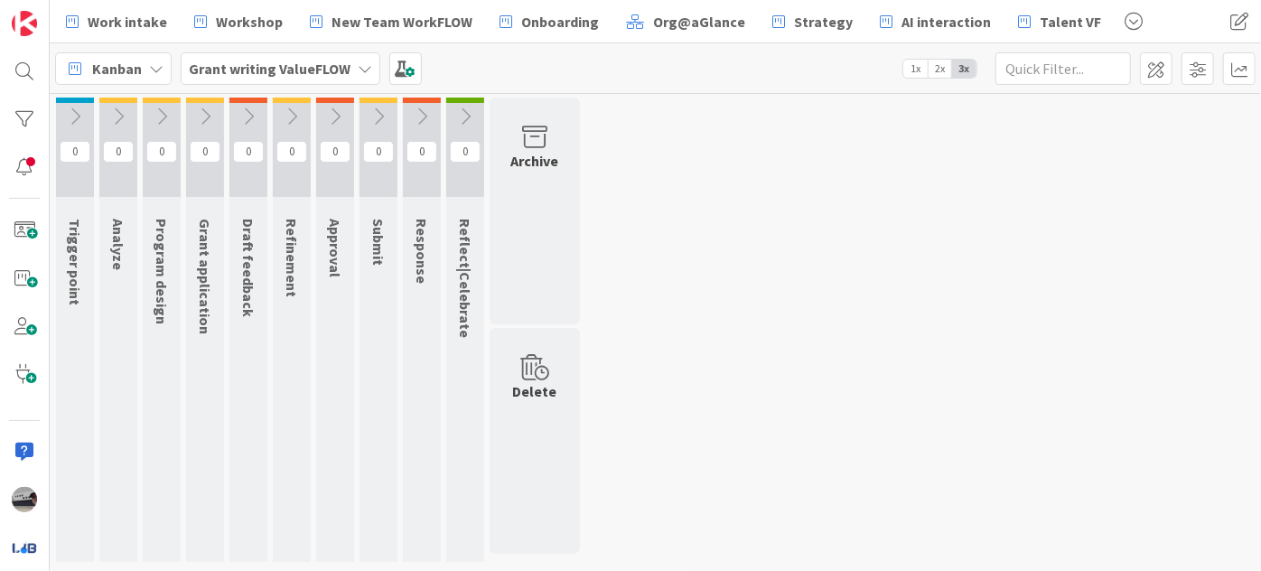
click at [159, 113] on icon at bounding box center [162, 117] width 20 height 20
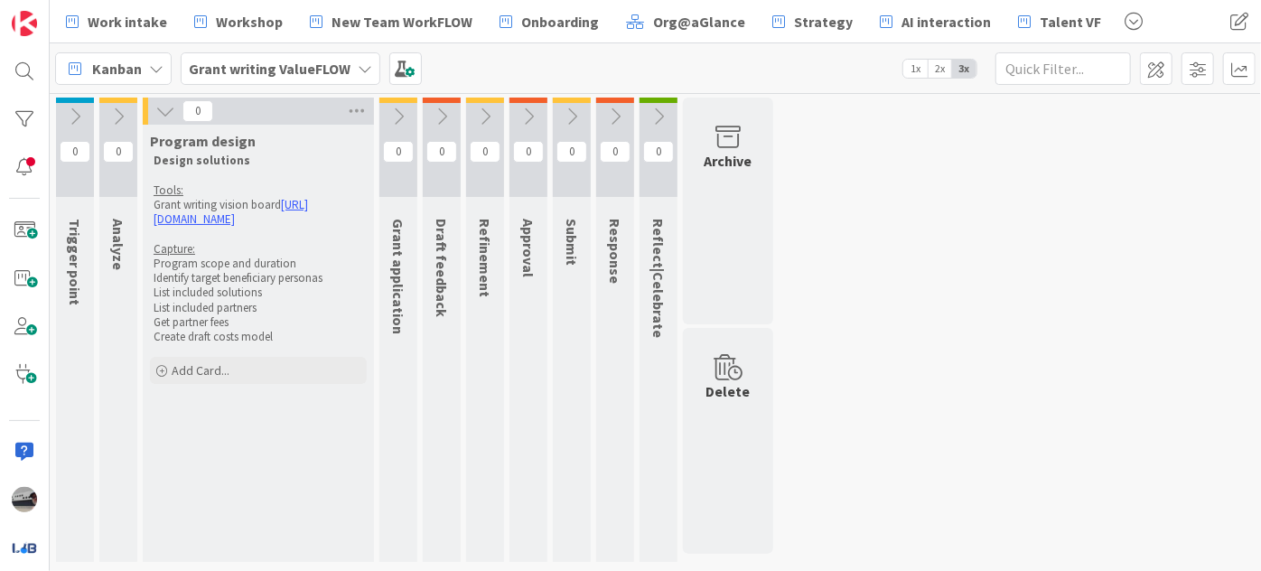
click at [165, 113] on icon at bounding box center [165, 111] width 20 height 20
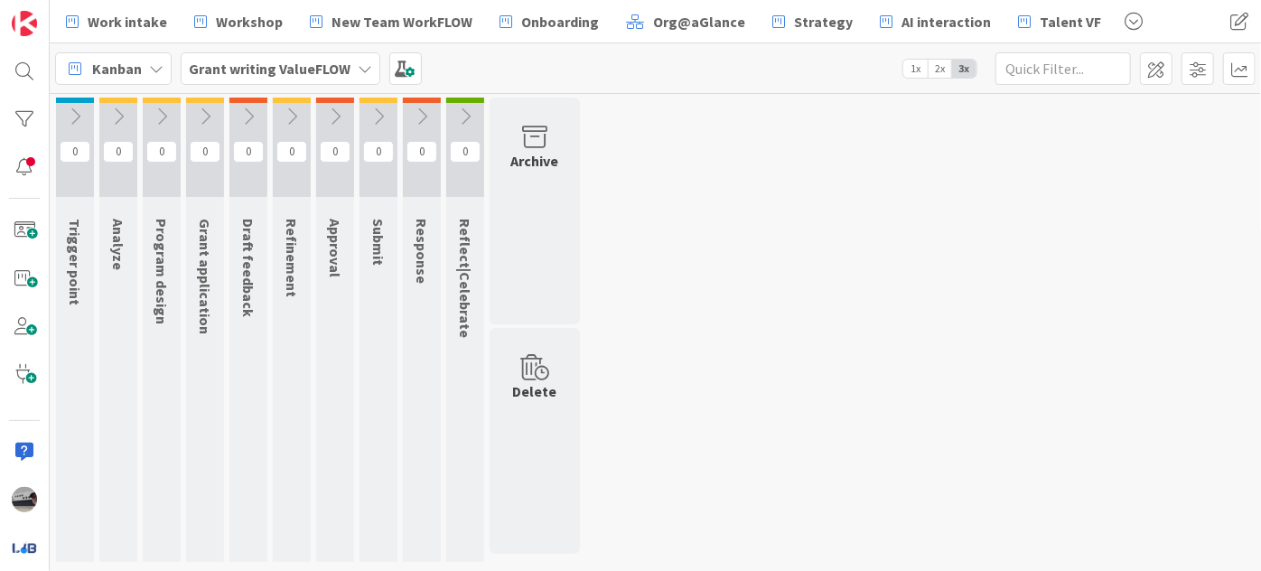
click at [207, 111] on icon at bounding box center [205, 117] width 20 height 20
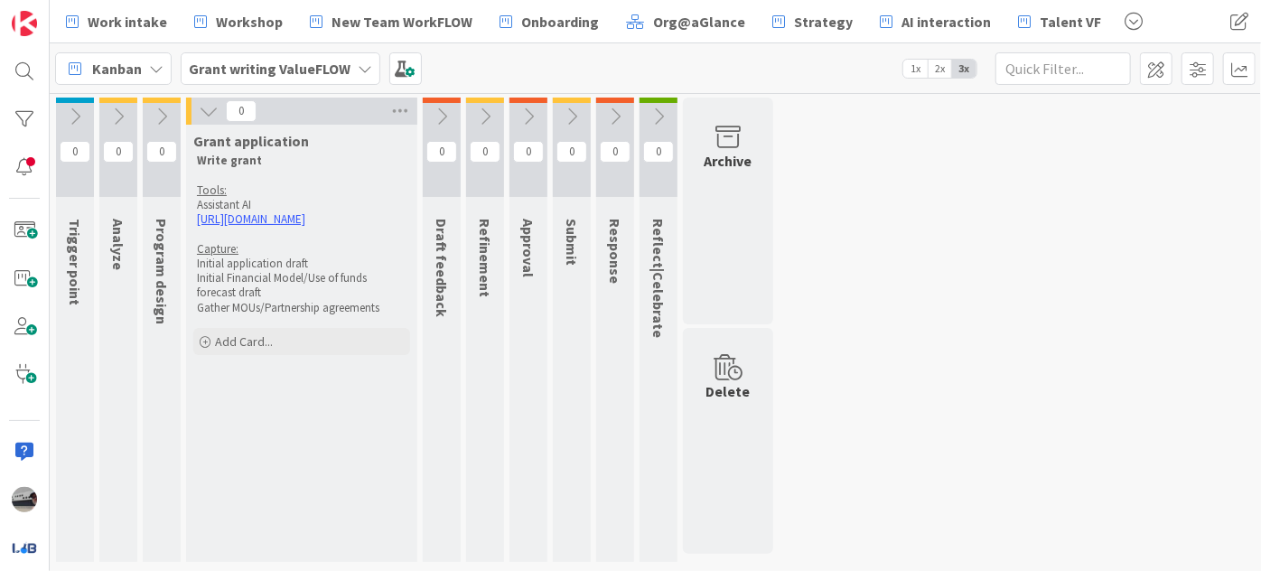
click at [165, 111] on icon at bounding box center [162, 117] width 20 height 20
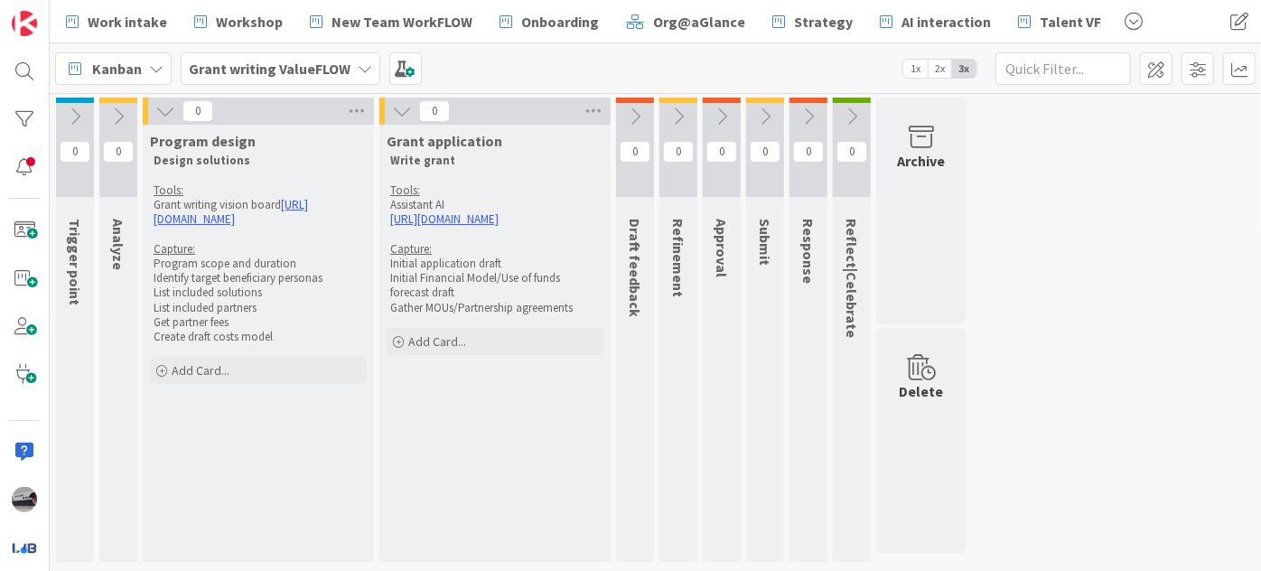
click at [117, 113] on icon at bounding box center [118, 117] width 20 height 20
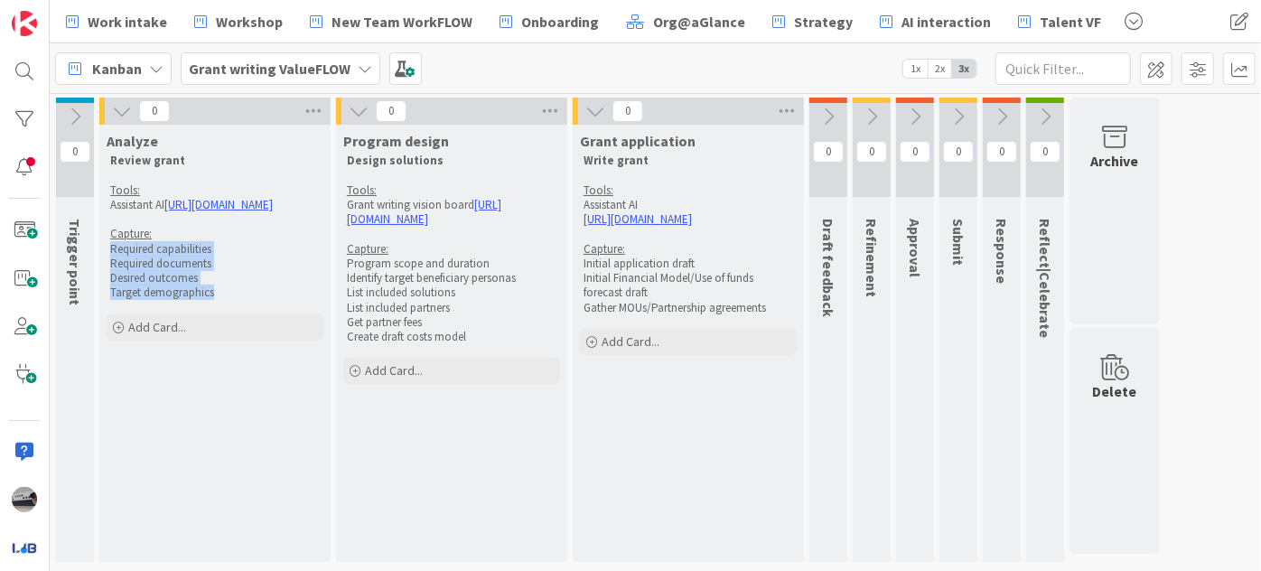
drag, startPoint x: 243, startPoint y: 308, endPoint x: 108, endPoint y: 264, distance: 142.6
click at [108, 264] on div "Review grant Tools: Assistant AI [URL][DOMAIN_NAME] Capture: Required capabilit…" at bounding box center [215, 227] width 217 height 154
click at [128, 104] on icon at bounding box center [122, 111] width 20 height 20
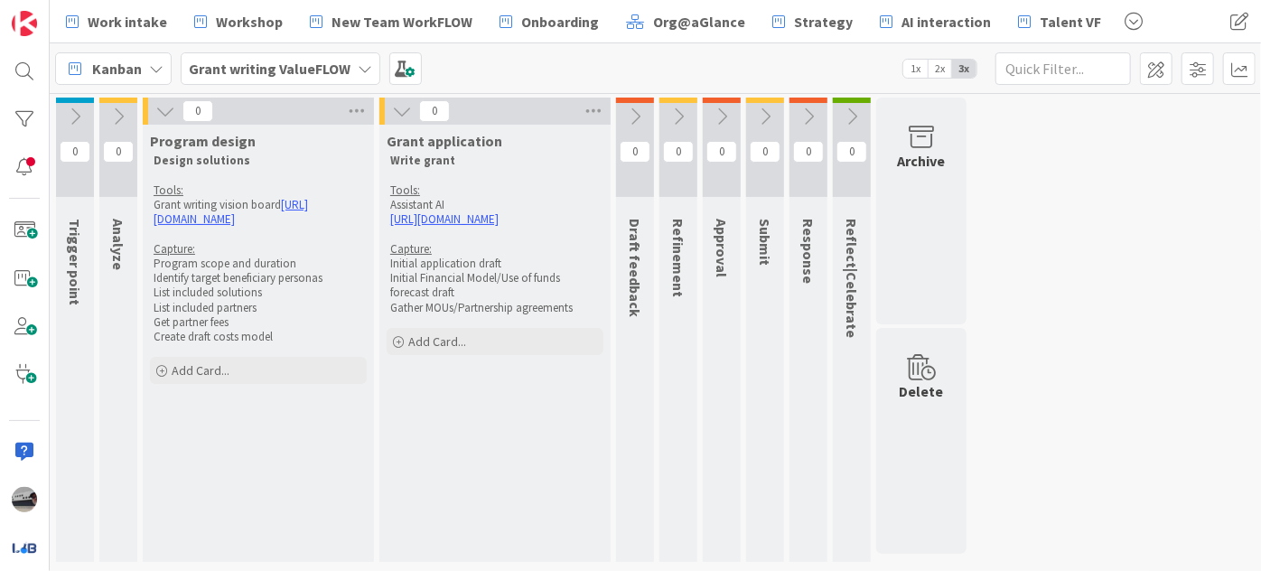
click at [166, 114] on icon at bounding box center [165, 111] width 20 height 20
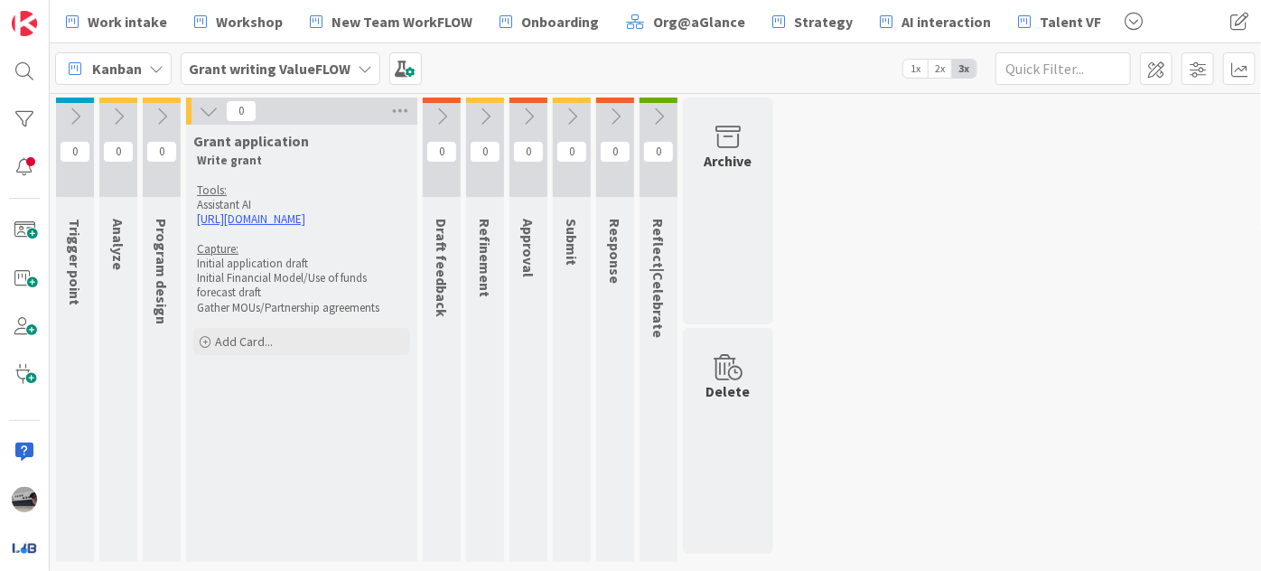
click at [204, 110] on icon at bounding box center [209, 111] width 20 height 20
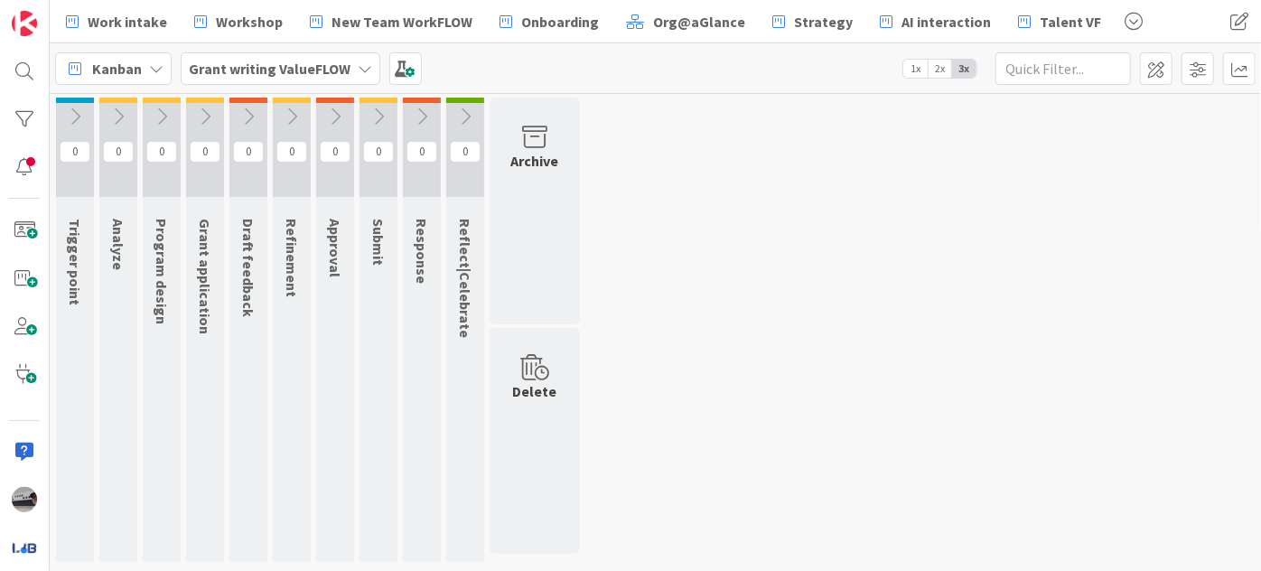
click at [204, 109] on icon at bounding box center [205, 117] width 20 height 20
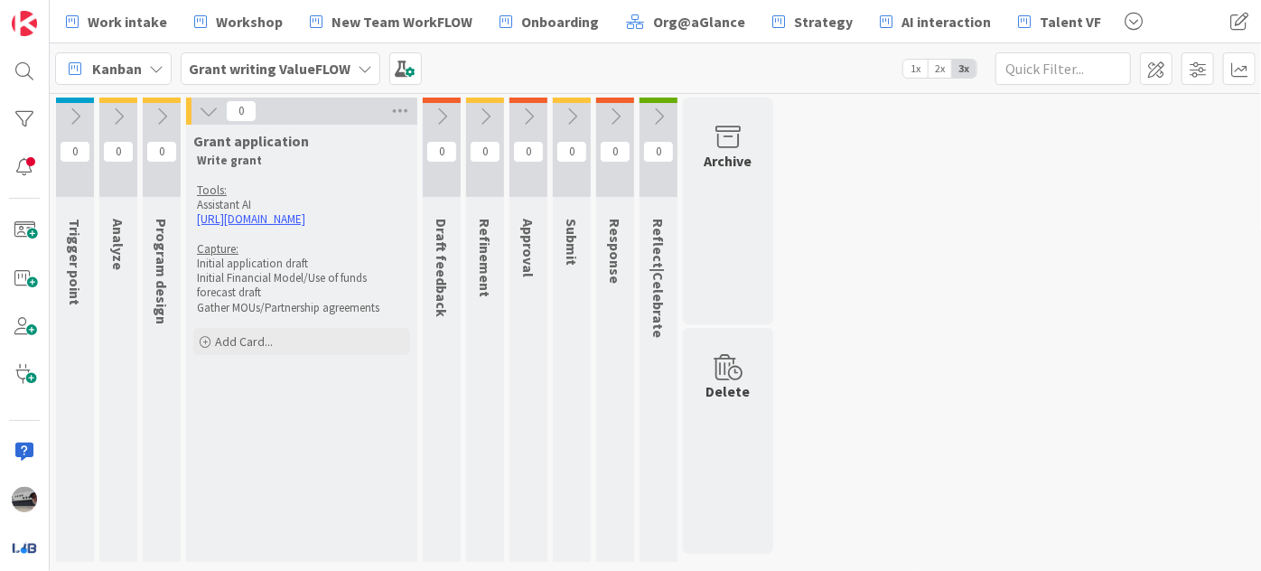
click at [164, 110] on icon at bounding box center [162, 117] width 20 height 20
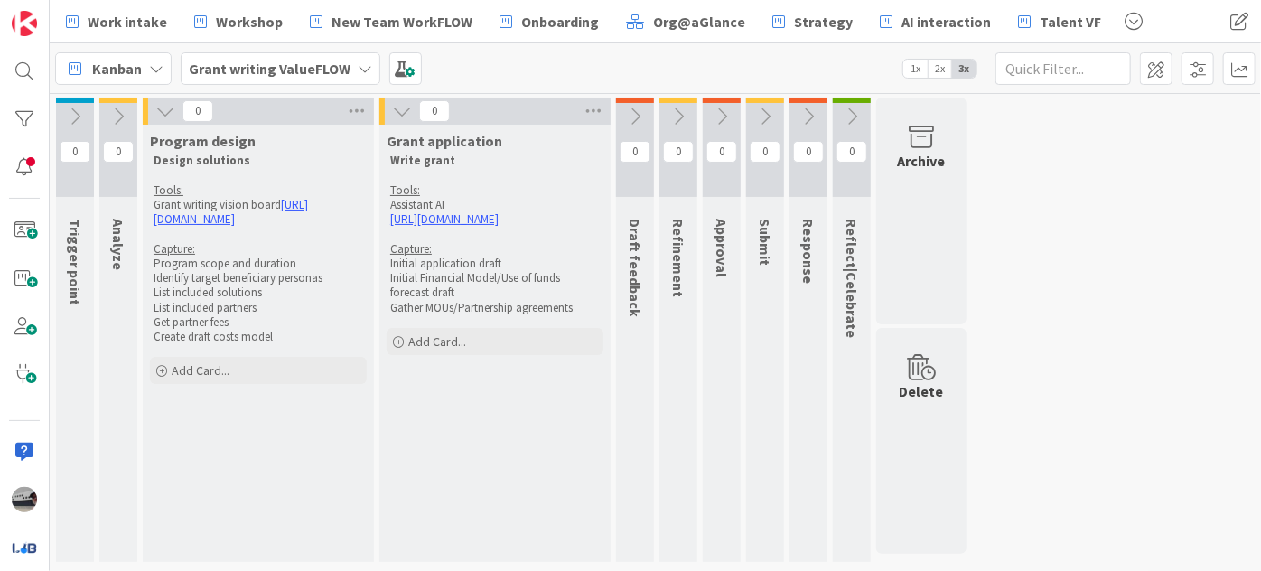
click at [520, 40] on div "Work intake Workshop New Team WorkFLOW Onboarding Org@aGlance Strategy AI inter…" at bounding box center [656, 21] width 1212 height 43
click at [529, 18] on span "Onboarding" at bounding box center [560, 22] width 78 height 22
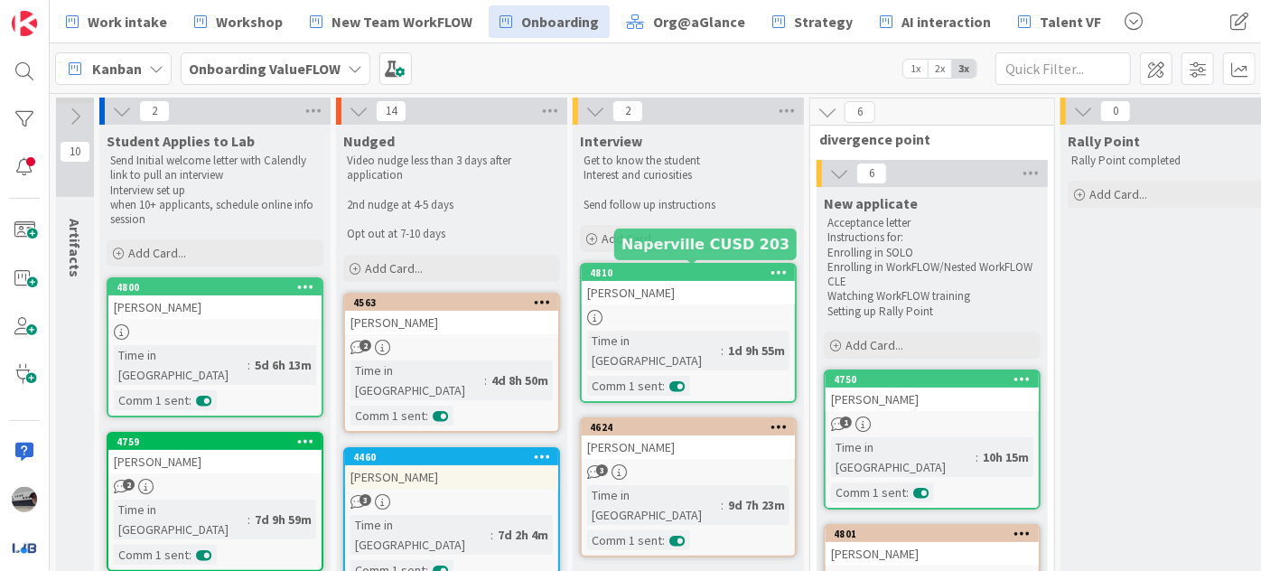
click at [660, 267] on div "4810" at bounding box center [692, 273] width 205 height 13
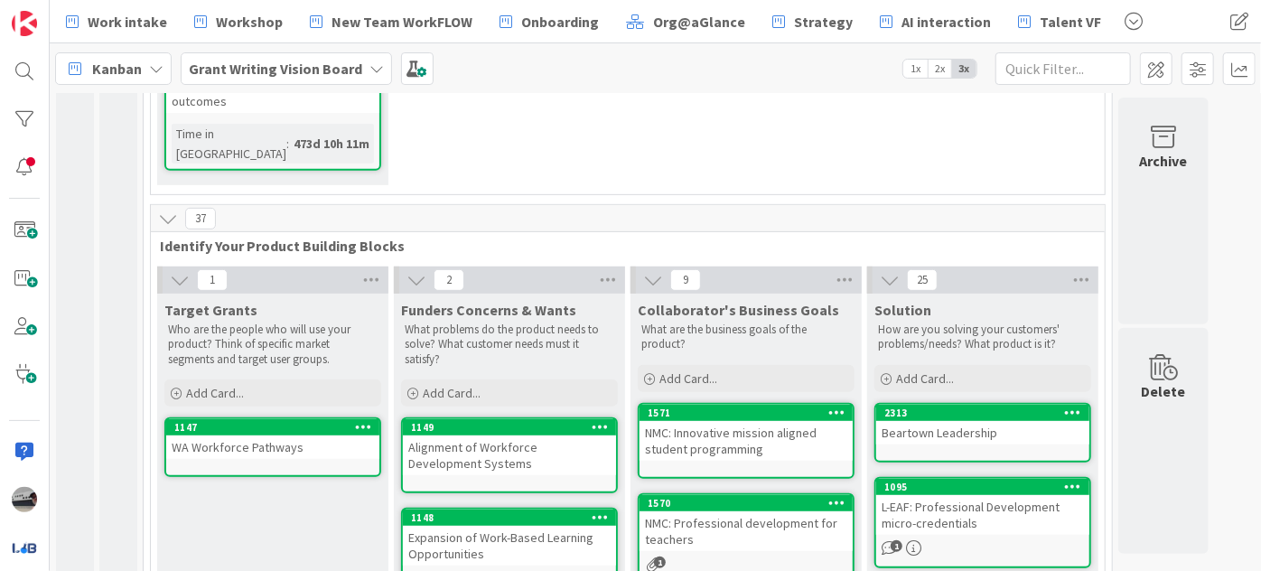
scroll to position [410, 0]
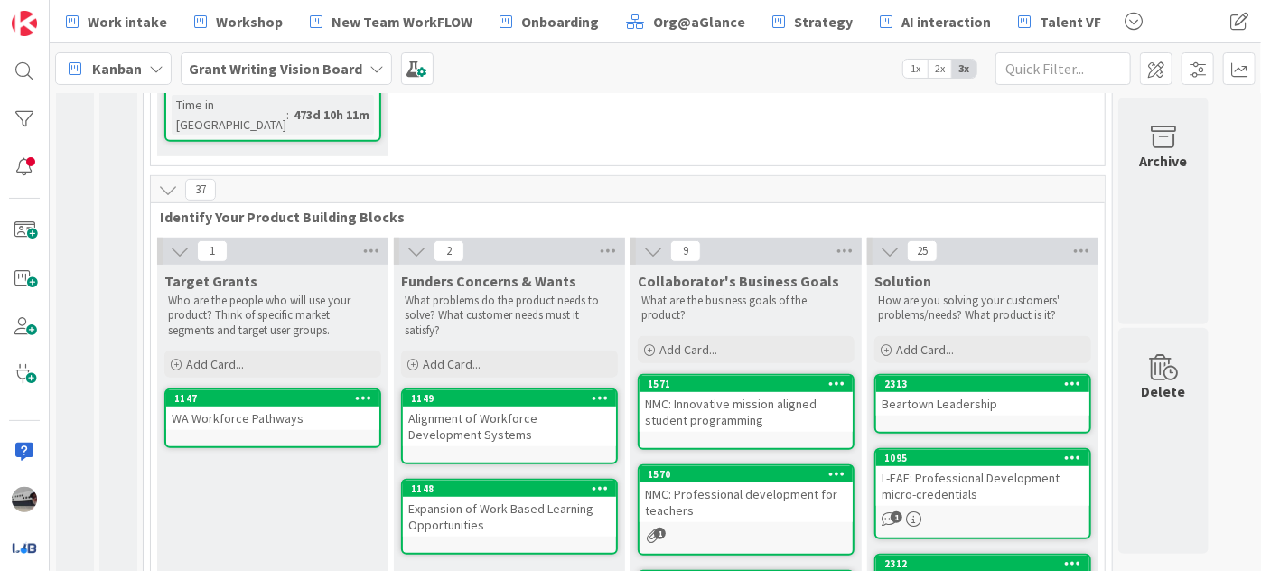
click at [175, 241] on icon at bounding box center [180, 251] width 20 height 20
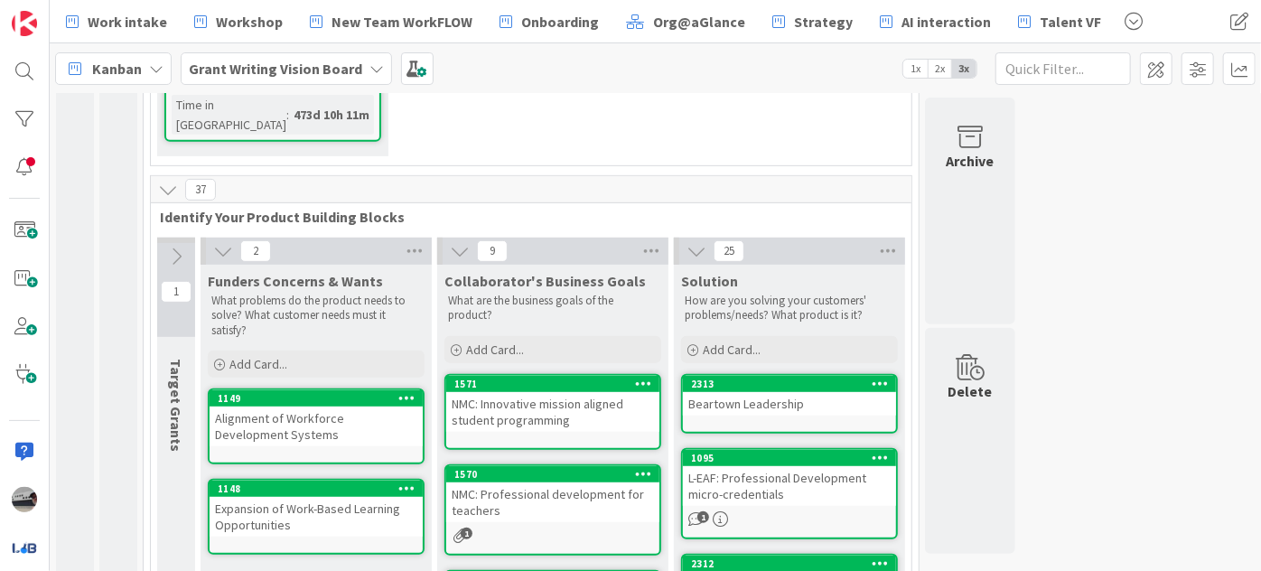
click at [220, 241] on icon at bounding box center [223, 251] width 20 height 20
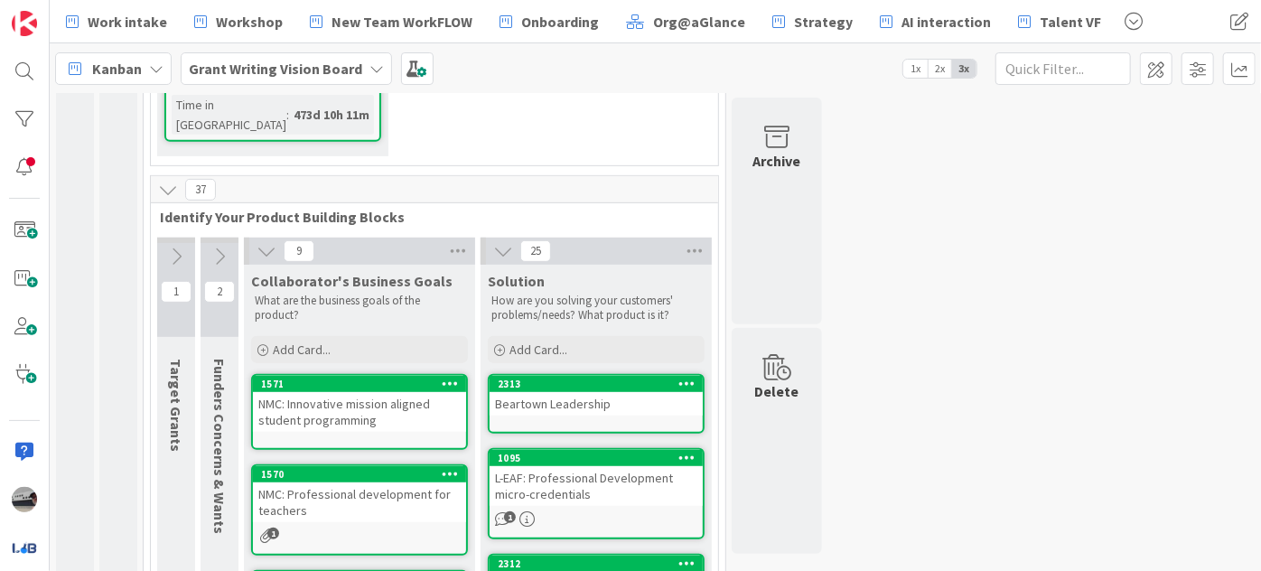
click at [262, 241] on icon at bounding box center [267, 251] width 20 height 20
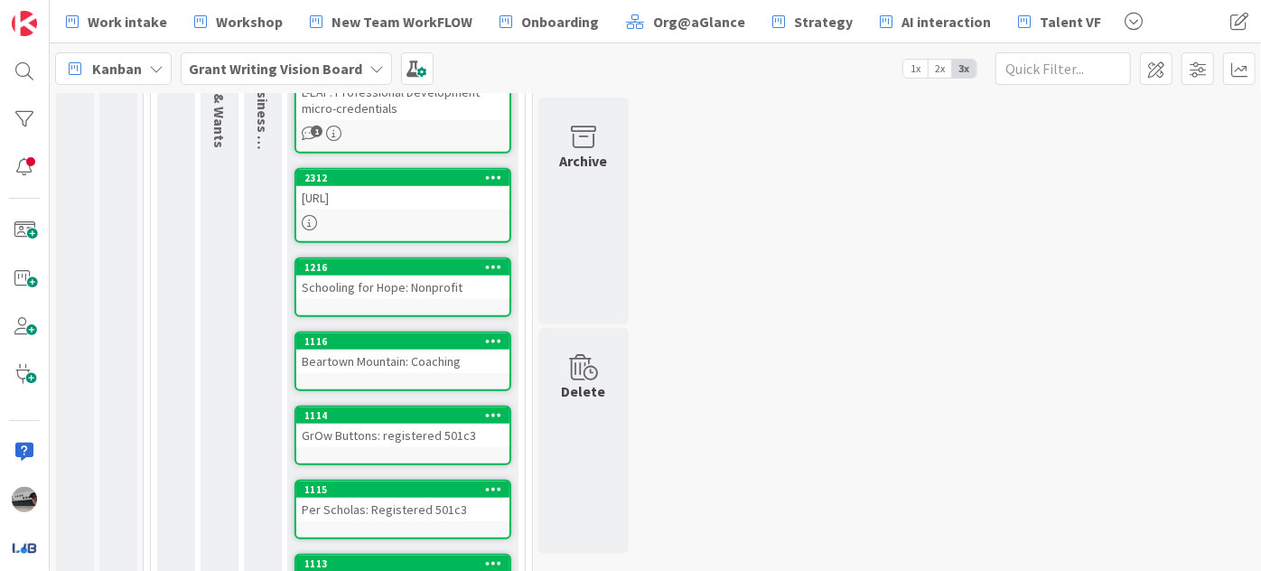
scroll to position [878, 0]
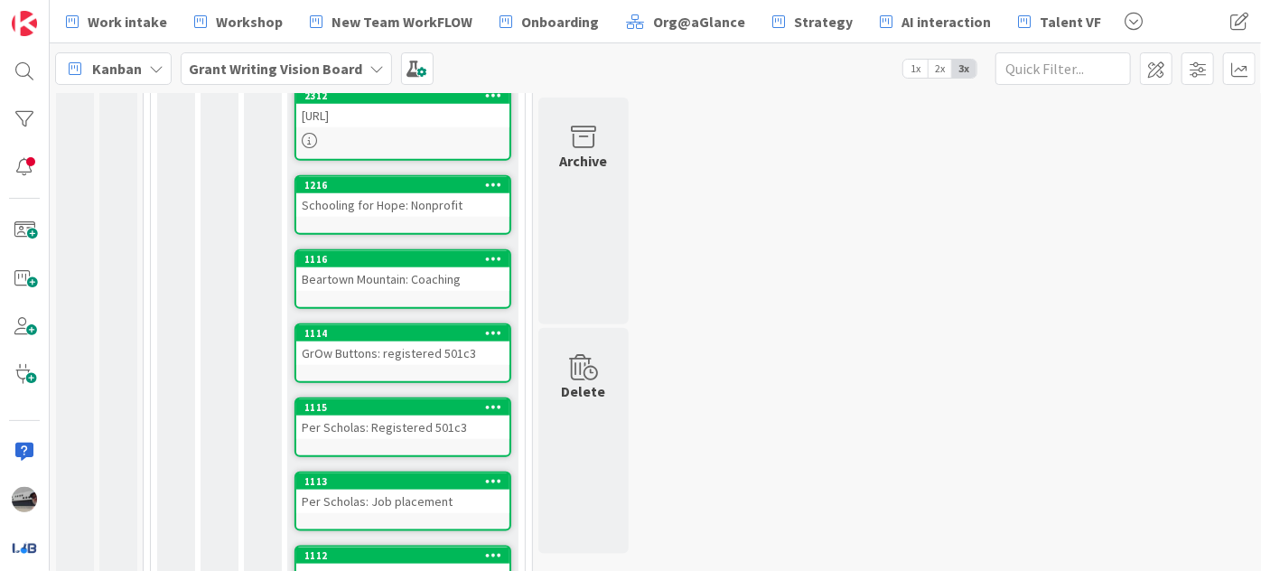
click at [392, 133] on div at bounding box center [402, 140] width 213 height 15
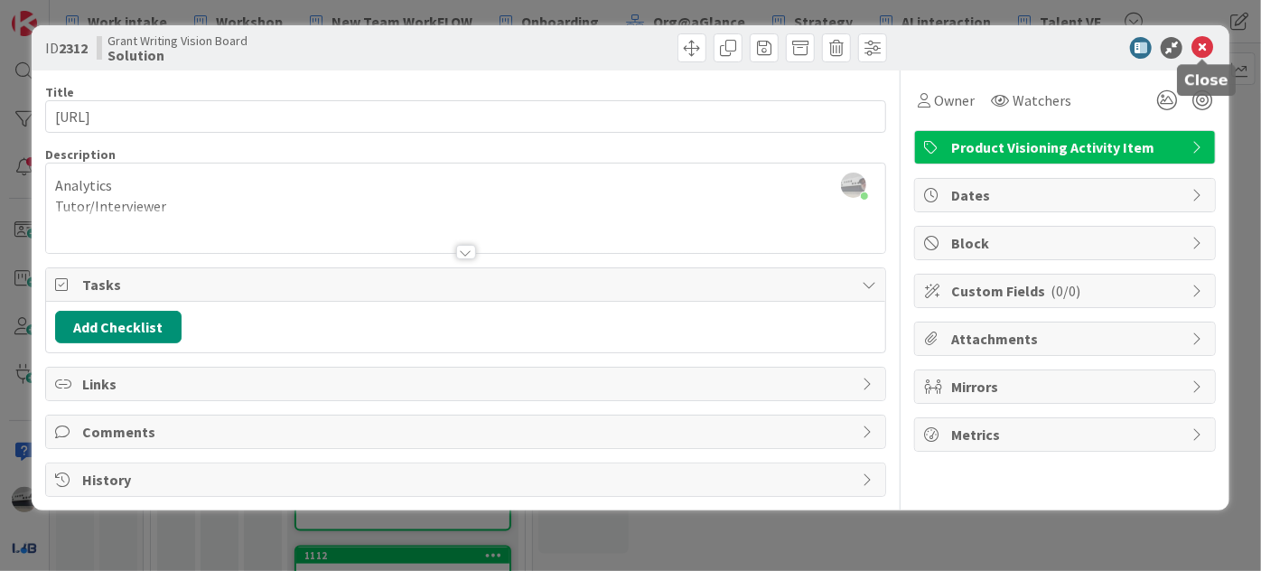
click at [1207, 47] on icon at bounding box center [1203, 48] width 22 height 22
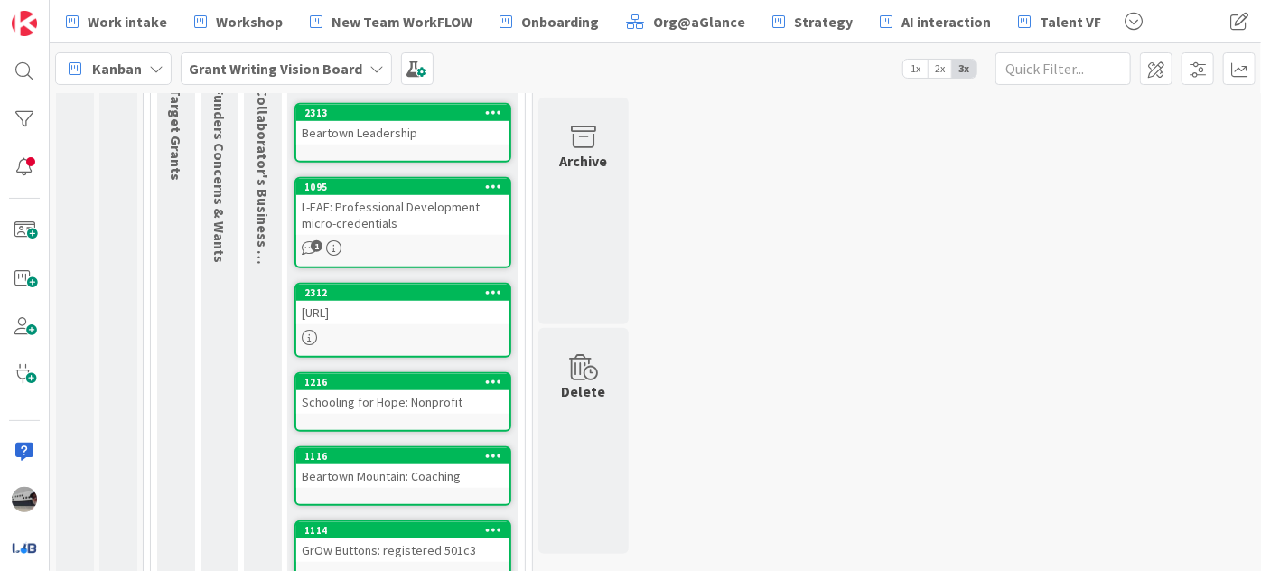
scroll to position [517, 0]
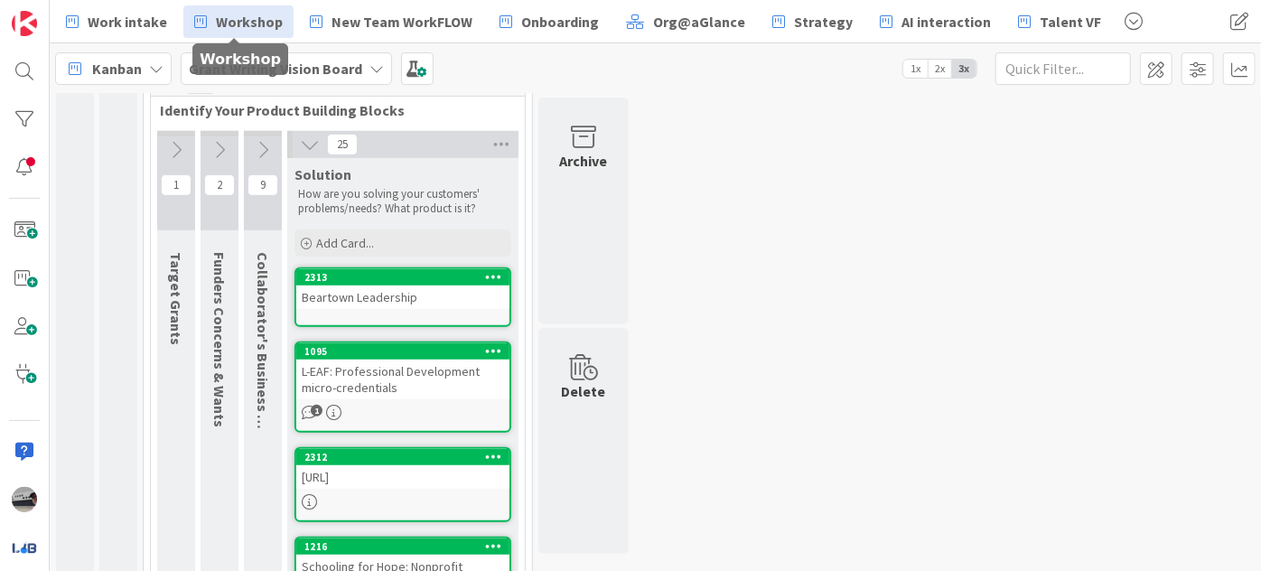
click at [236, 18] on span "Workshop" at bounding box center [249, 22] width 67 height 22
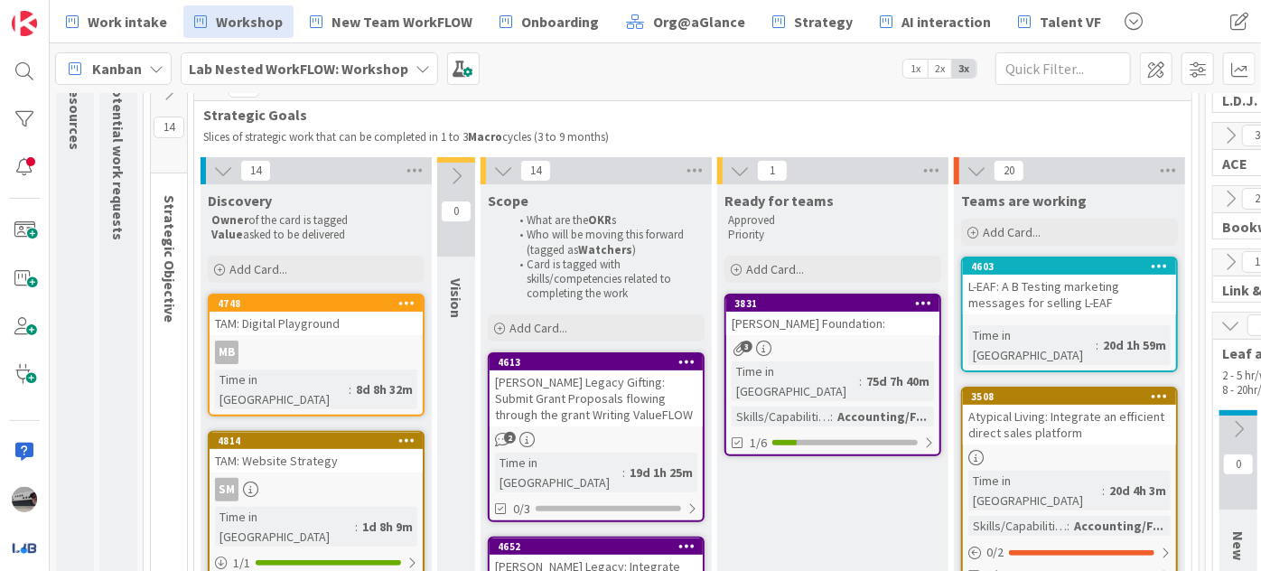
scroll to position [164, 0]
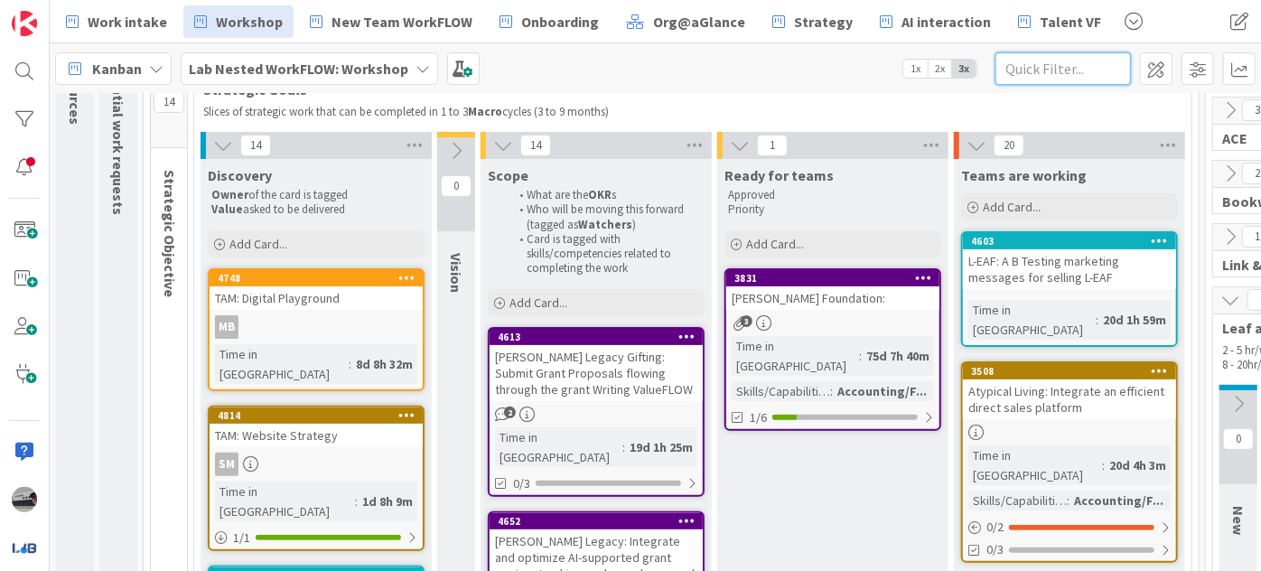
click at [1035, 60] on input "text" at bounding box center [1064, 68] width 136 height 33
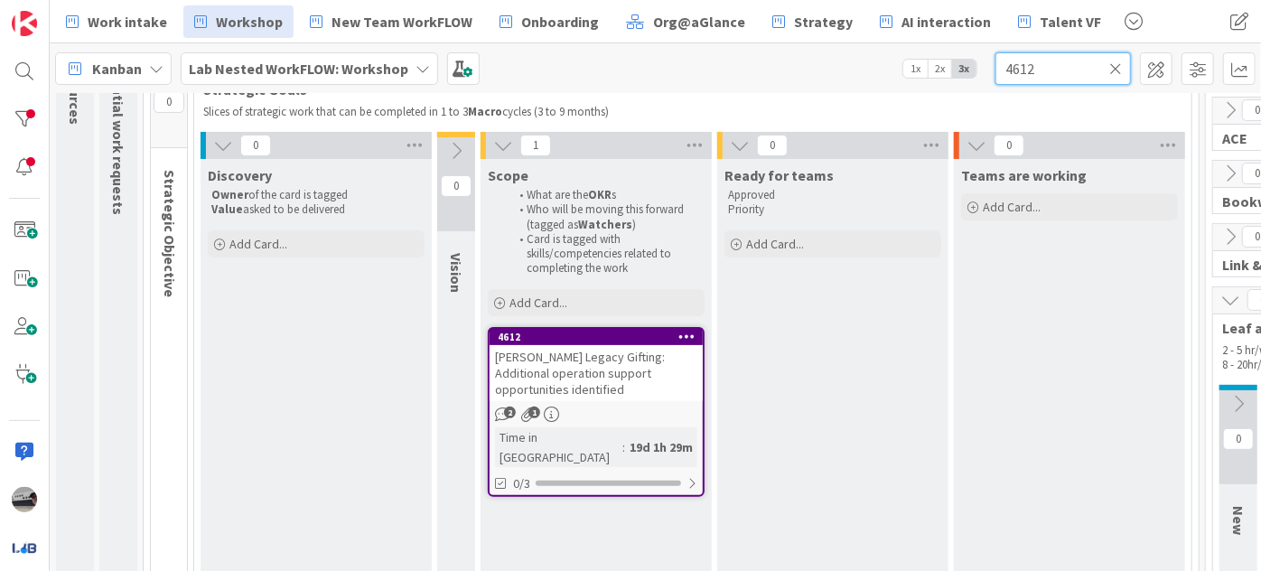
type input "4612"
click at [622, 380] on div "Mona Legacy Gifting: Additional operation support opportunities identified" at bounding box center [596, 373] width 213 height 56
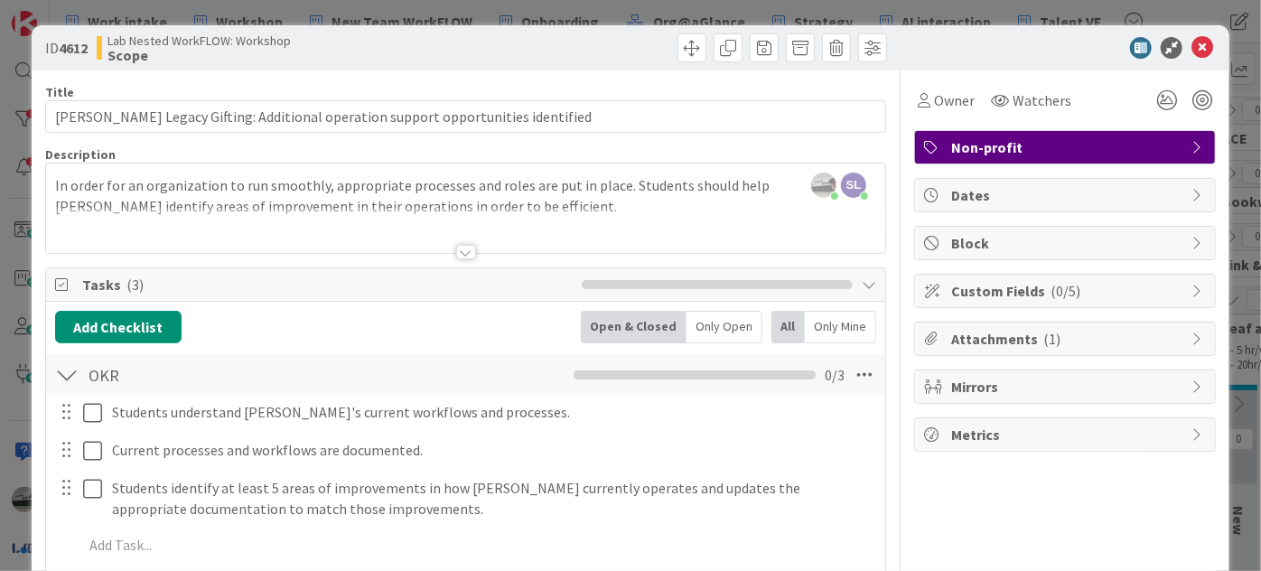
click at [462, 249] on div at bounding box center [466, 252] width 20 height 14
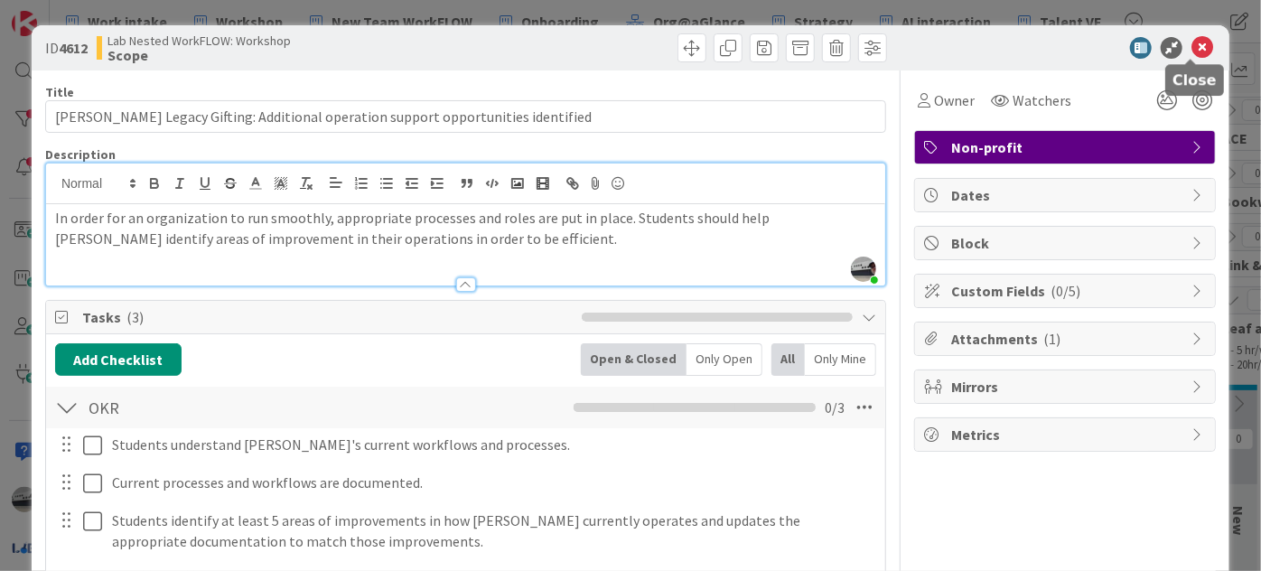
click at [1193, 44] on icon at bounding box center [1203, 48] width 22 height 22
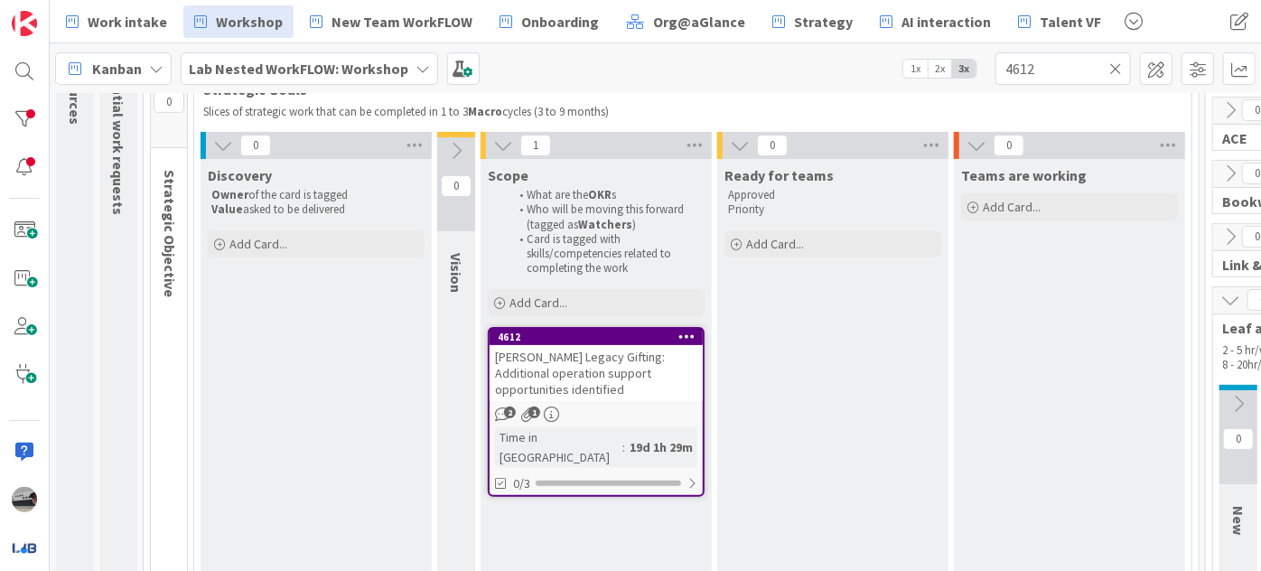
click at [1115, 64] on icon at bounding box center [1115, 69] width 13 height 16
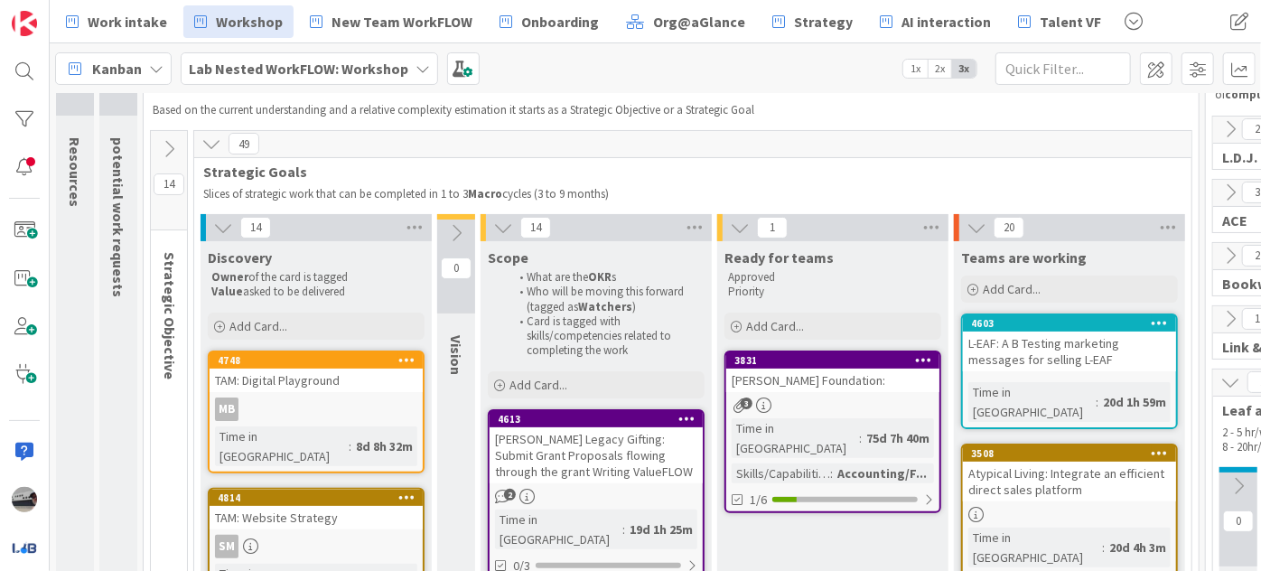
scroll to position [164, 0]
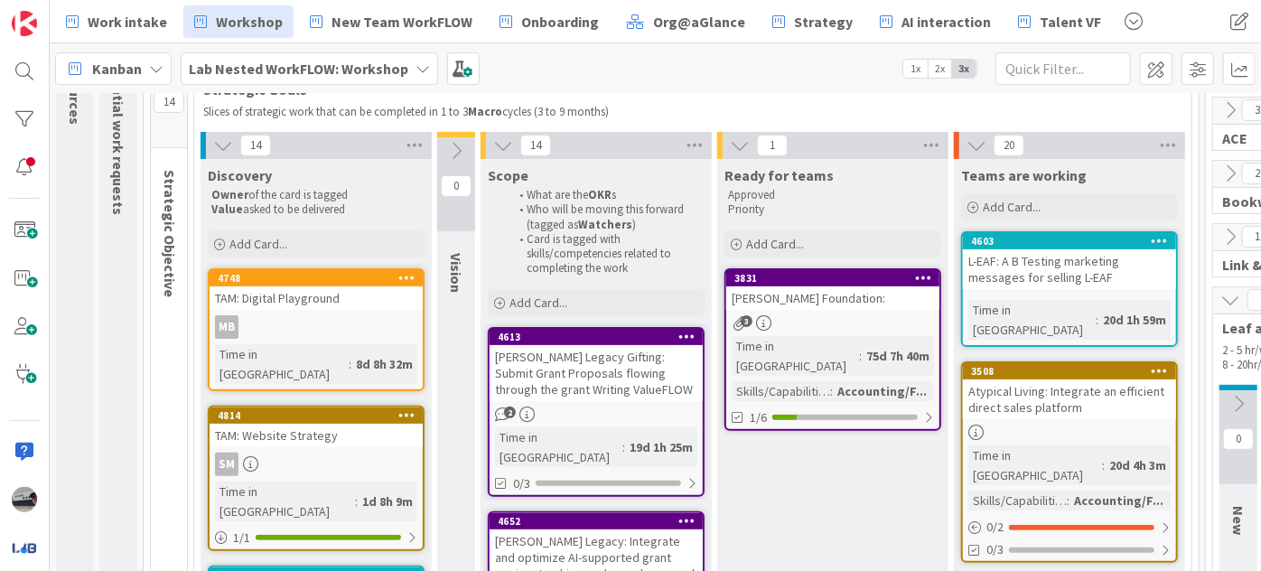
click at [563, 365] on div "Mona Legacy Gifting: Submit Grant Proposals flowing through the grant Writing V…" at bounding box center [596, 373] width 213 height 56
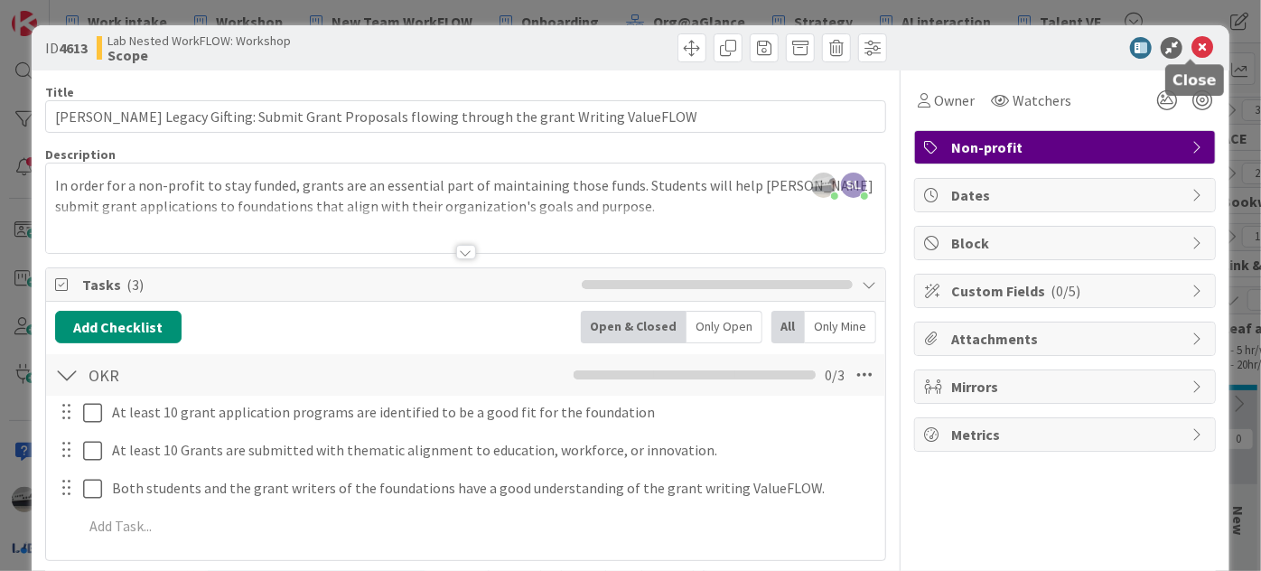
click at [1200, 38] on icon at bounding box center [1203, 48] width 22 height 22
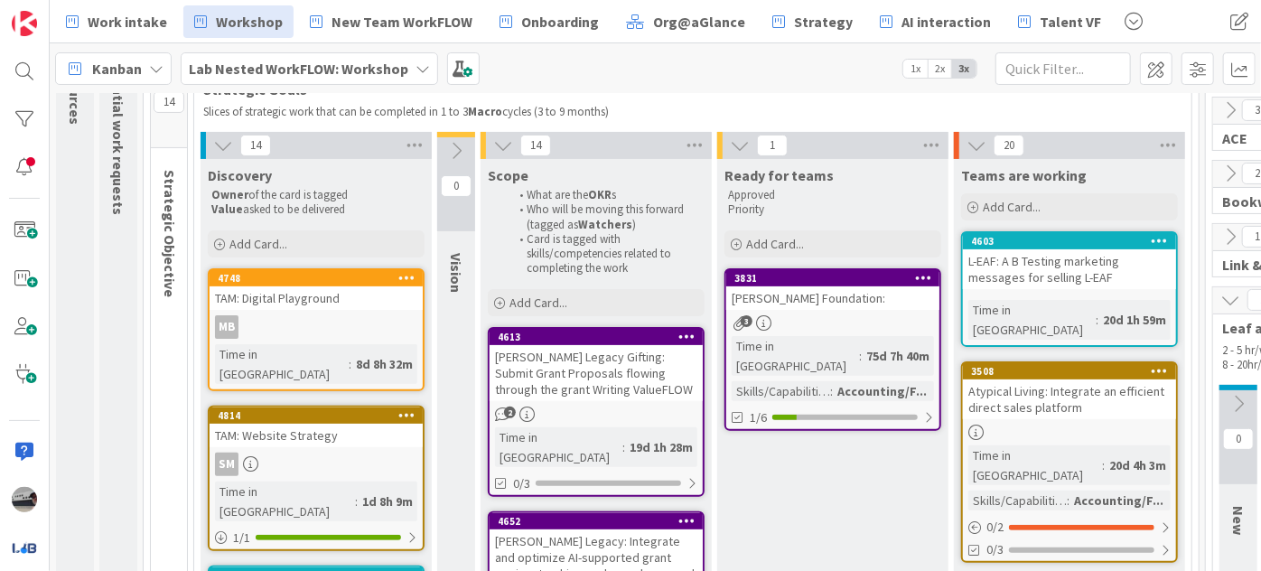
click at [295, 74] on b "Lab Nested WorkFLOW: Workshop" at bounding box center [299, 69] width 220 height 18
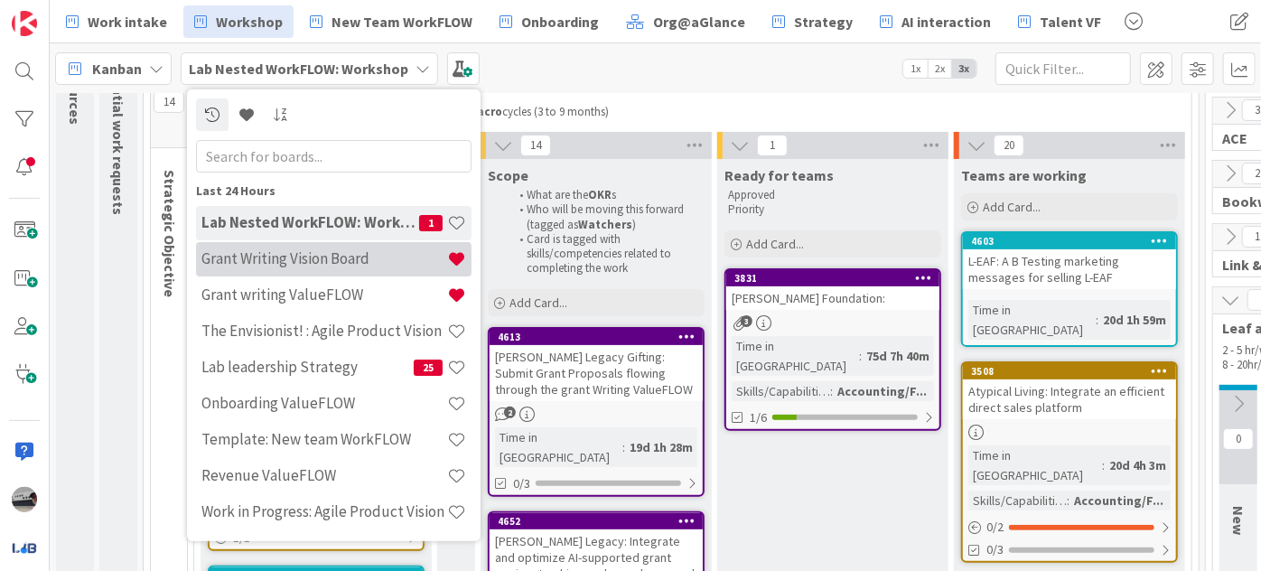
click at [326, 253] on h4 "Grant Writing Vision Board" at bounding box center [324, 258] width 246 height 18
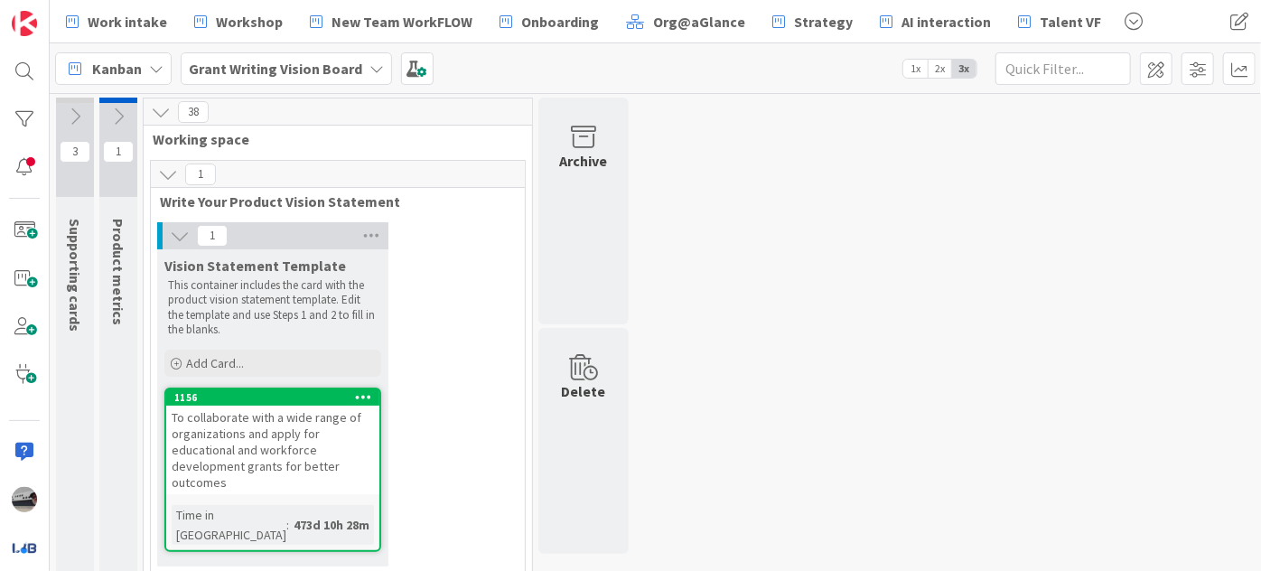
click at [315, 71] on b "Grant Writing Vision Board" at bounding box center [275, 69] width 173 height 18
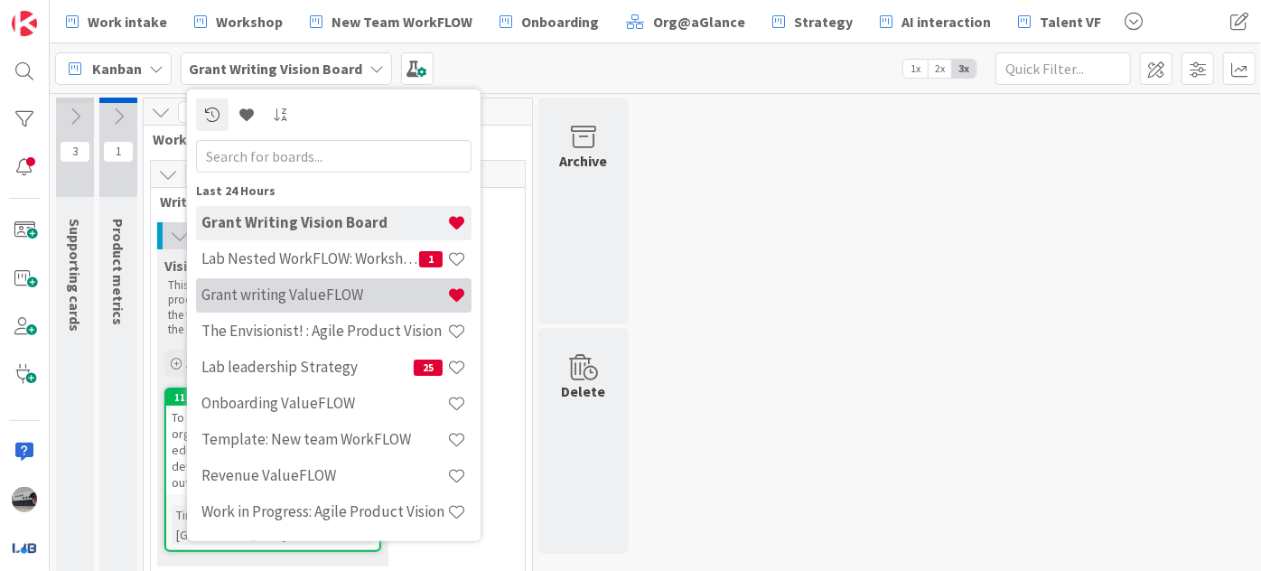
click at [338, 294] on h4 "Grant writing ValueFLOW" at bounding box center [324, 294] width 246 height 18
